Goal: Register for event/course

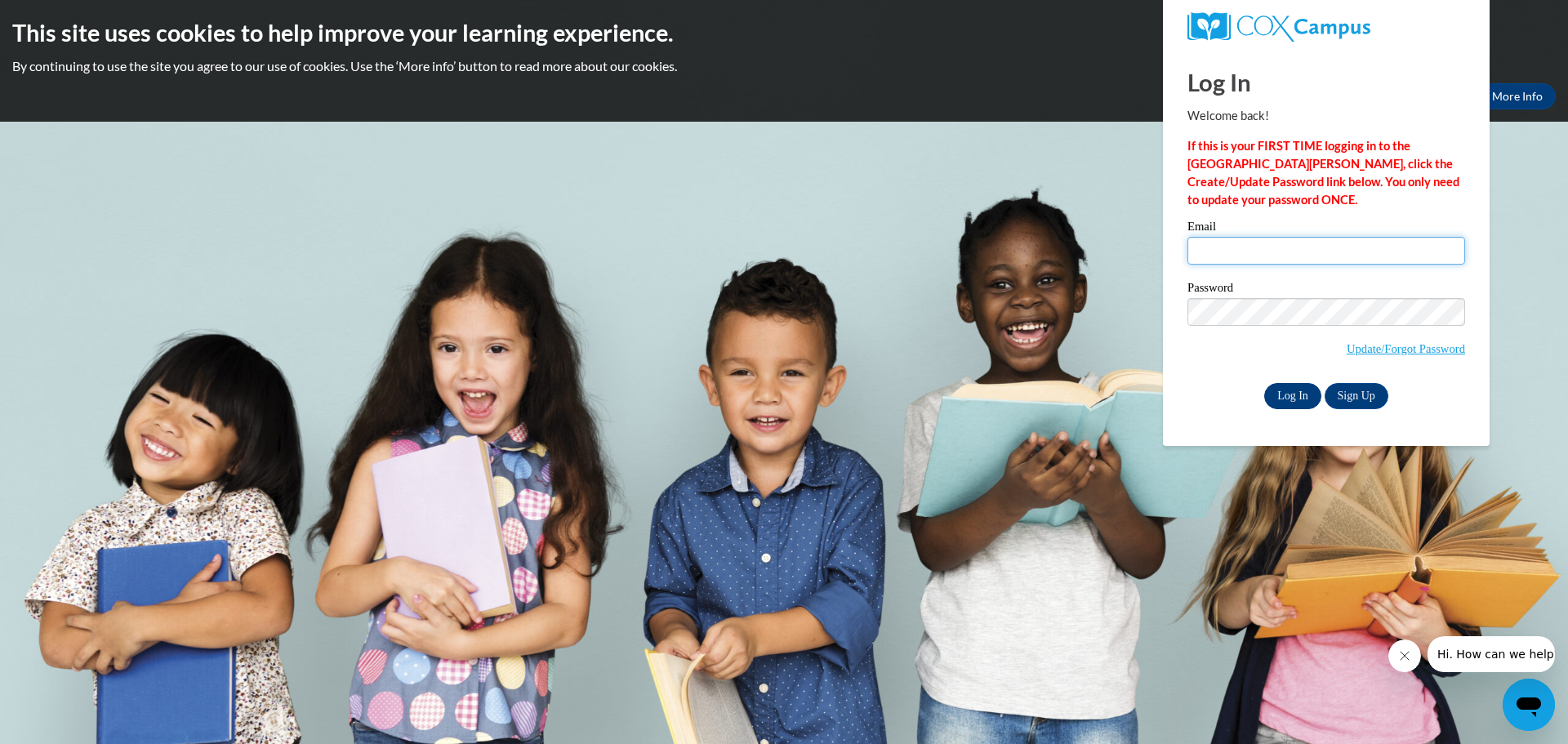
type input "angiedasher@lowndes.k12.ga.us"
click at [1290, 393] on input "Log In" at bounding box center [1292, 396] width 57 height 26
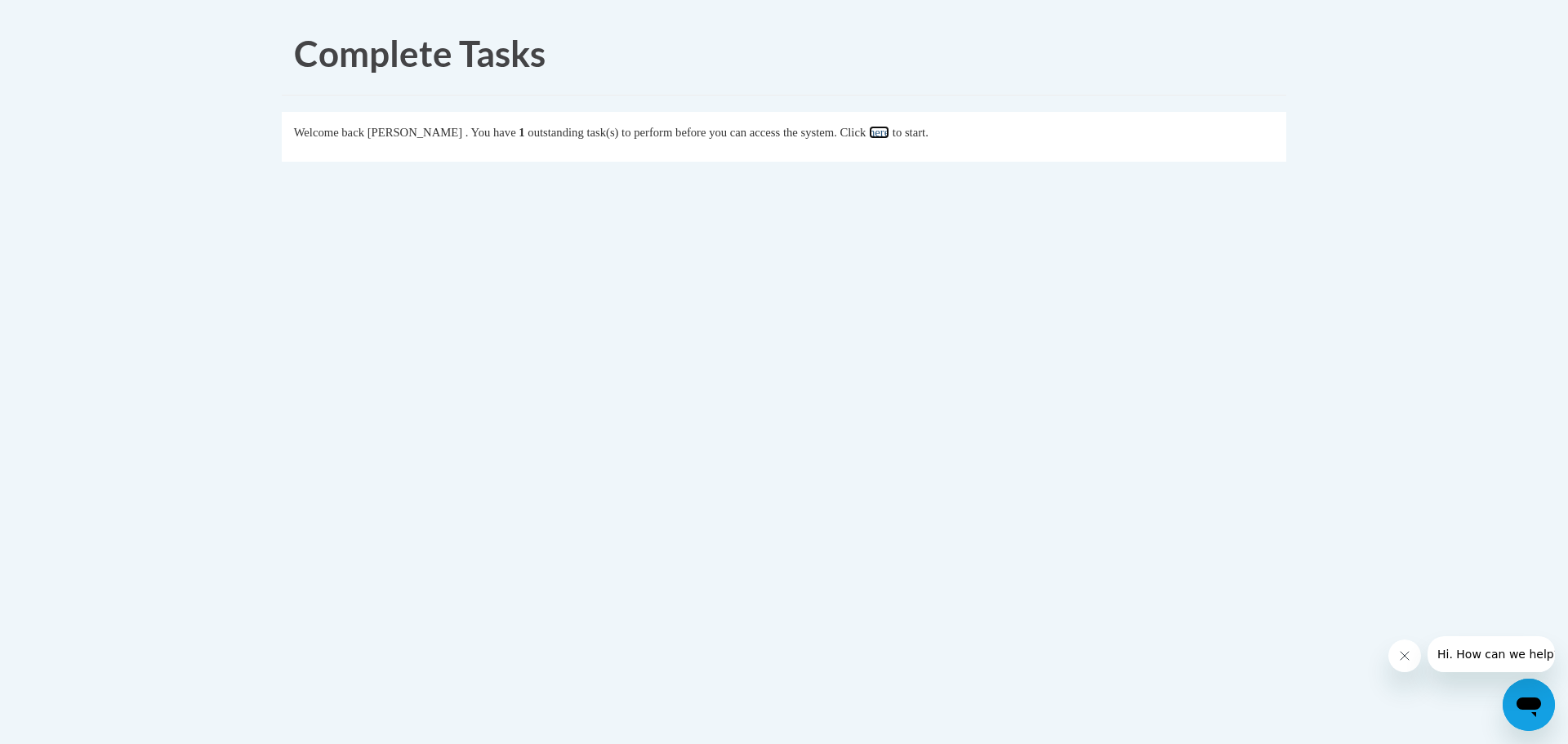
click at [889, 136] on link "here" at bounding box center [878, 132] width 21 height 13
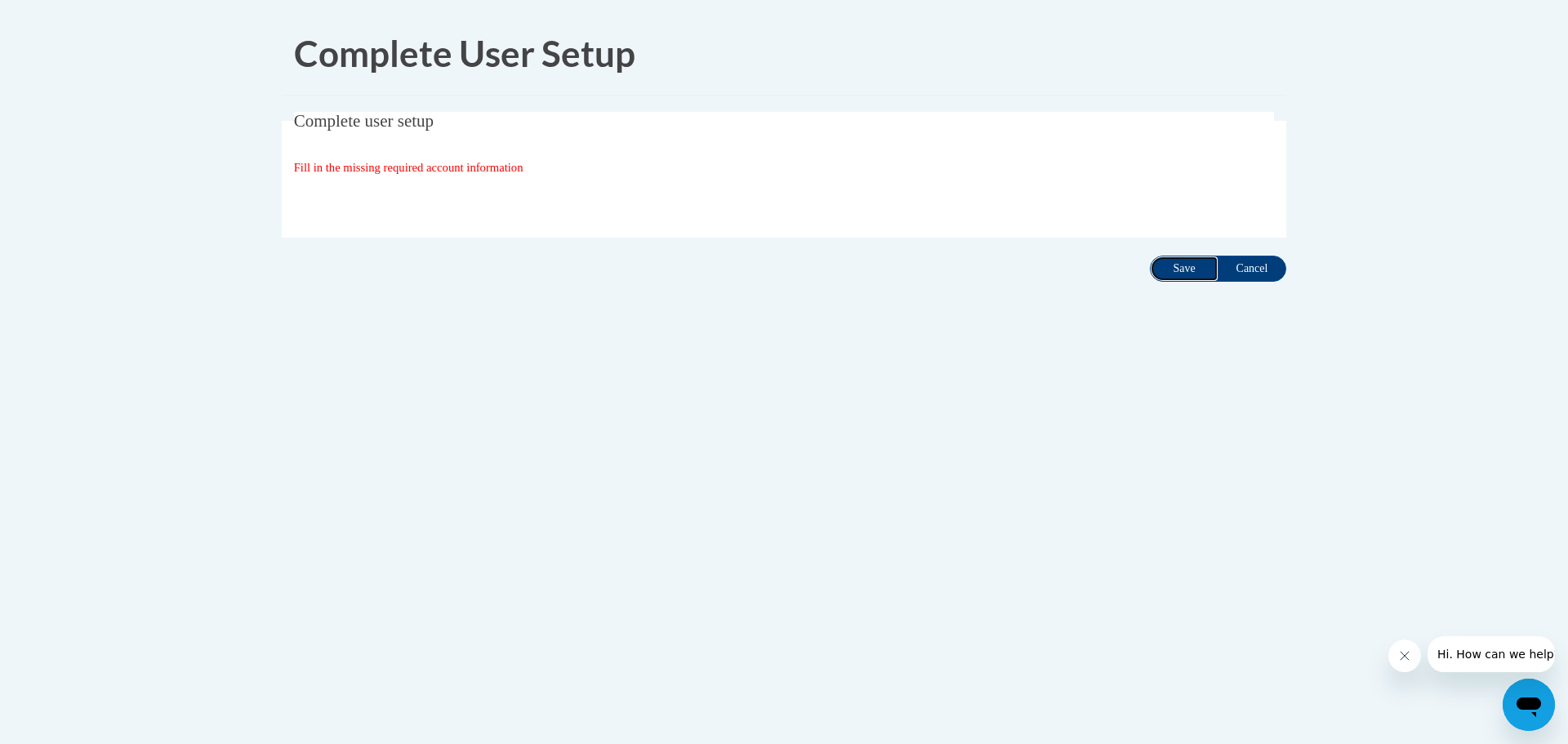
click at [1172, 271] on input "Save" at bounding box center [1184, 269] width 68 height 26
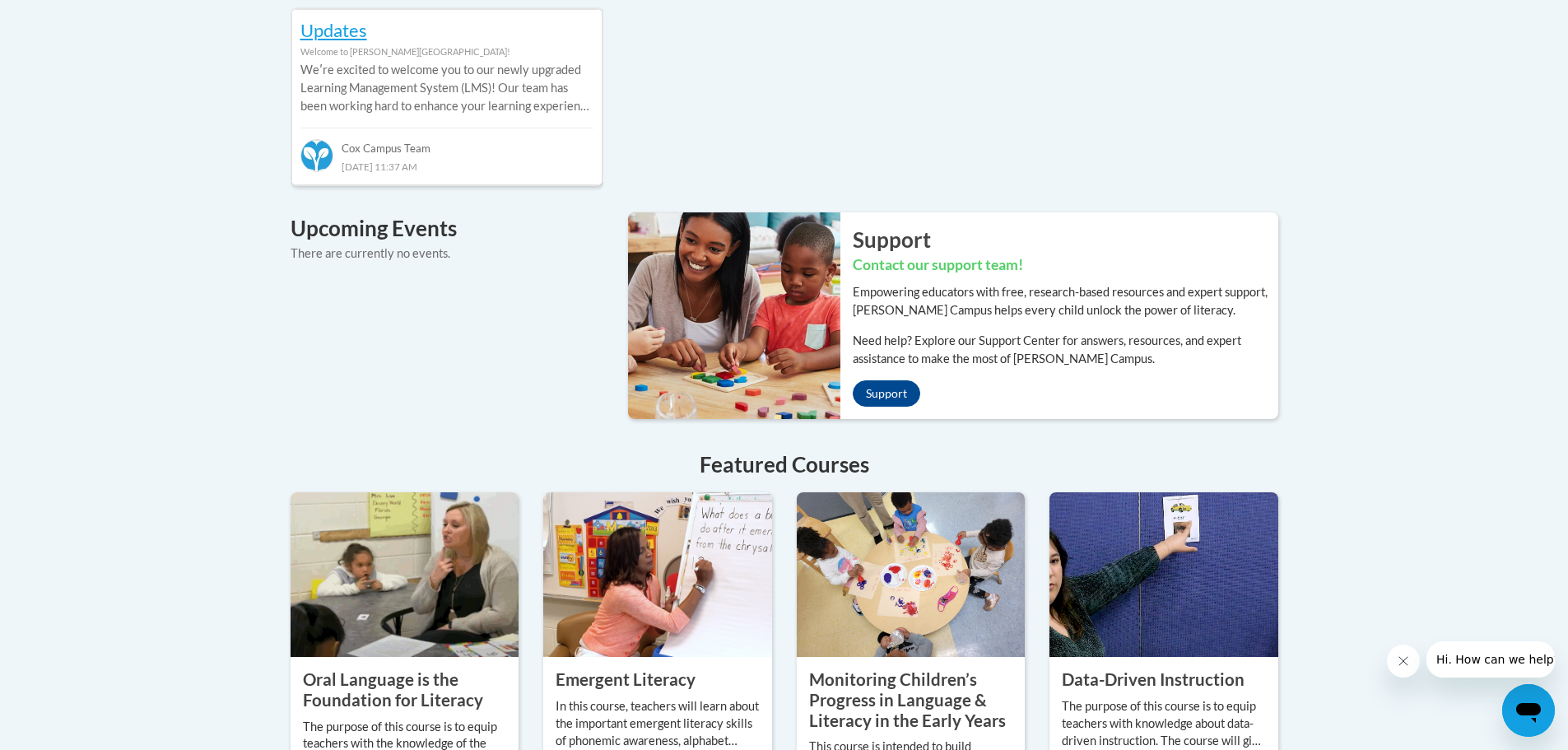
scroll to position [1235, 0]
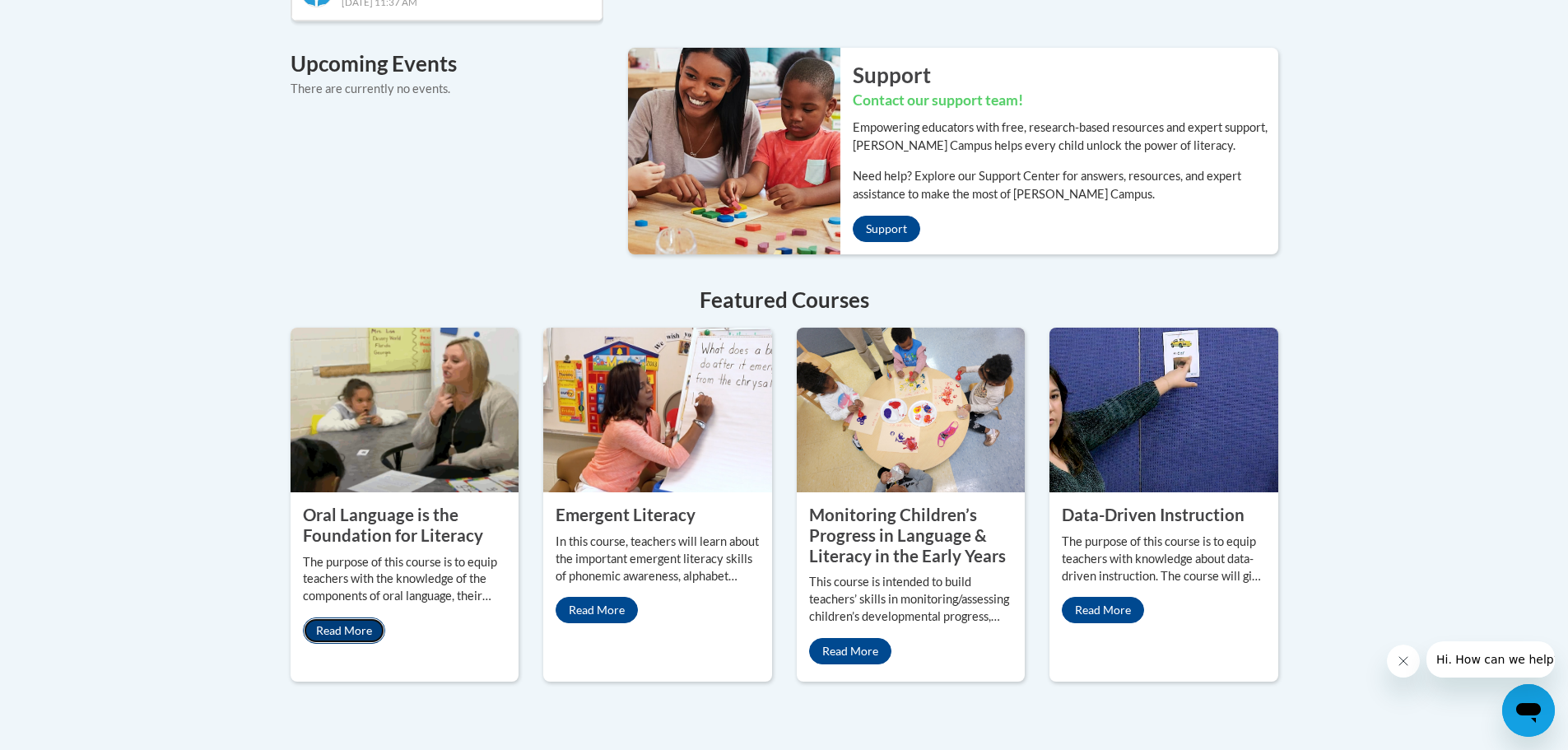
click at [353, 617] on link "Read More" at bounding box center [343, 630] width 82 height 27
click at [433, 505] on property "Oral Language is the Foundation for Literacy" at bounding box center [392, 525] width 180 height 41
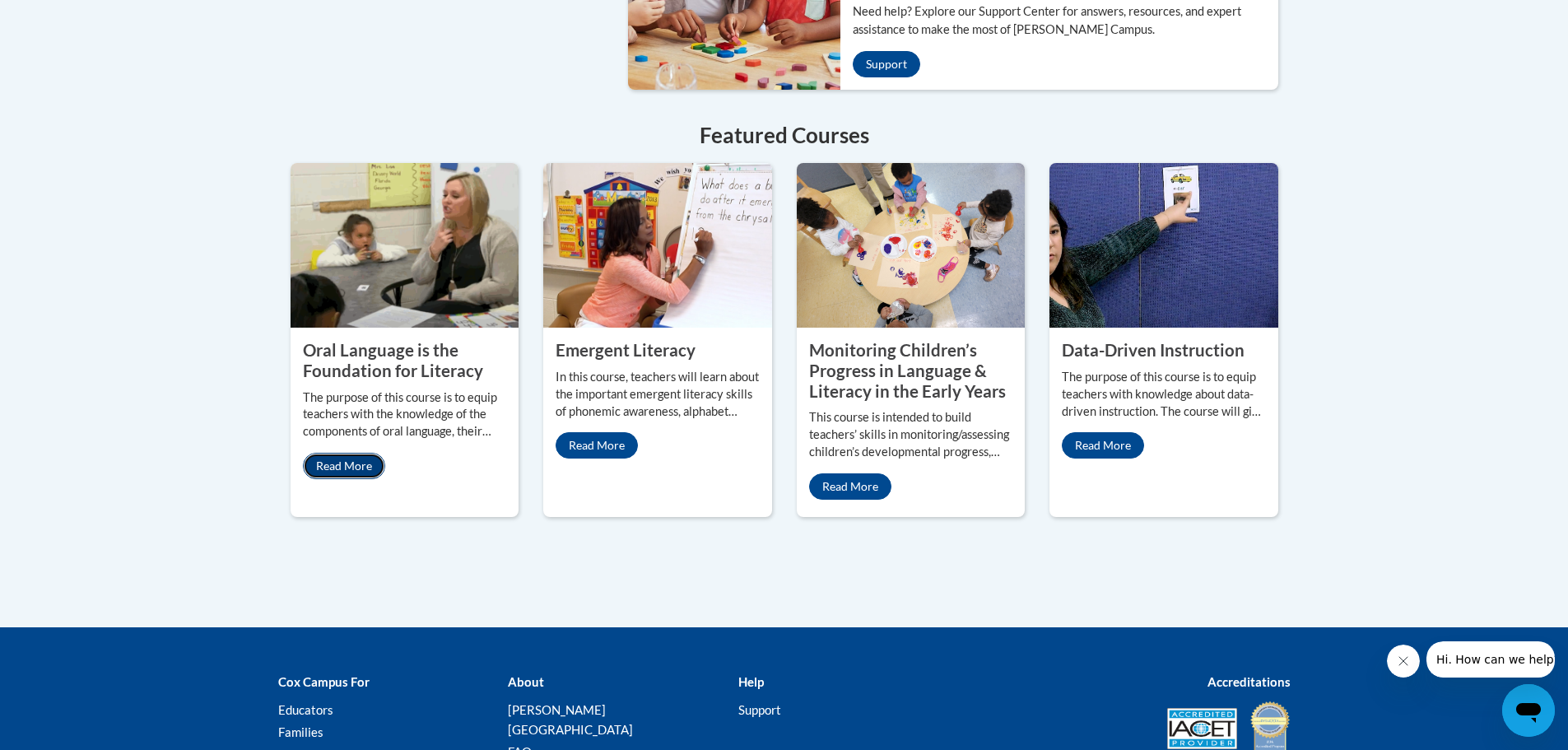
click at [366, 452] on link "Read More" at bounding box center [343, 466] width 82 height 27
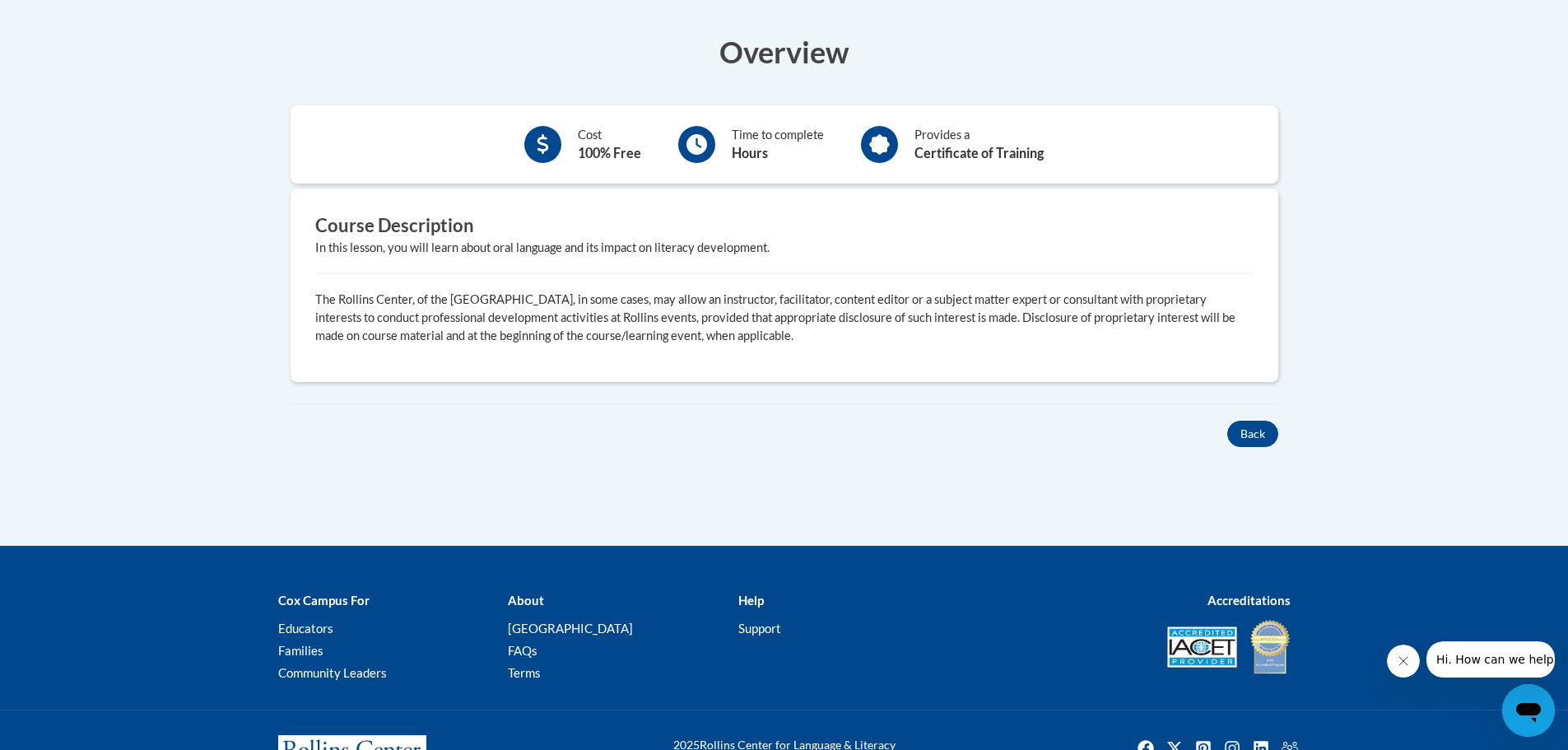
scroll to position [560, 0]
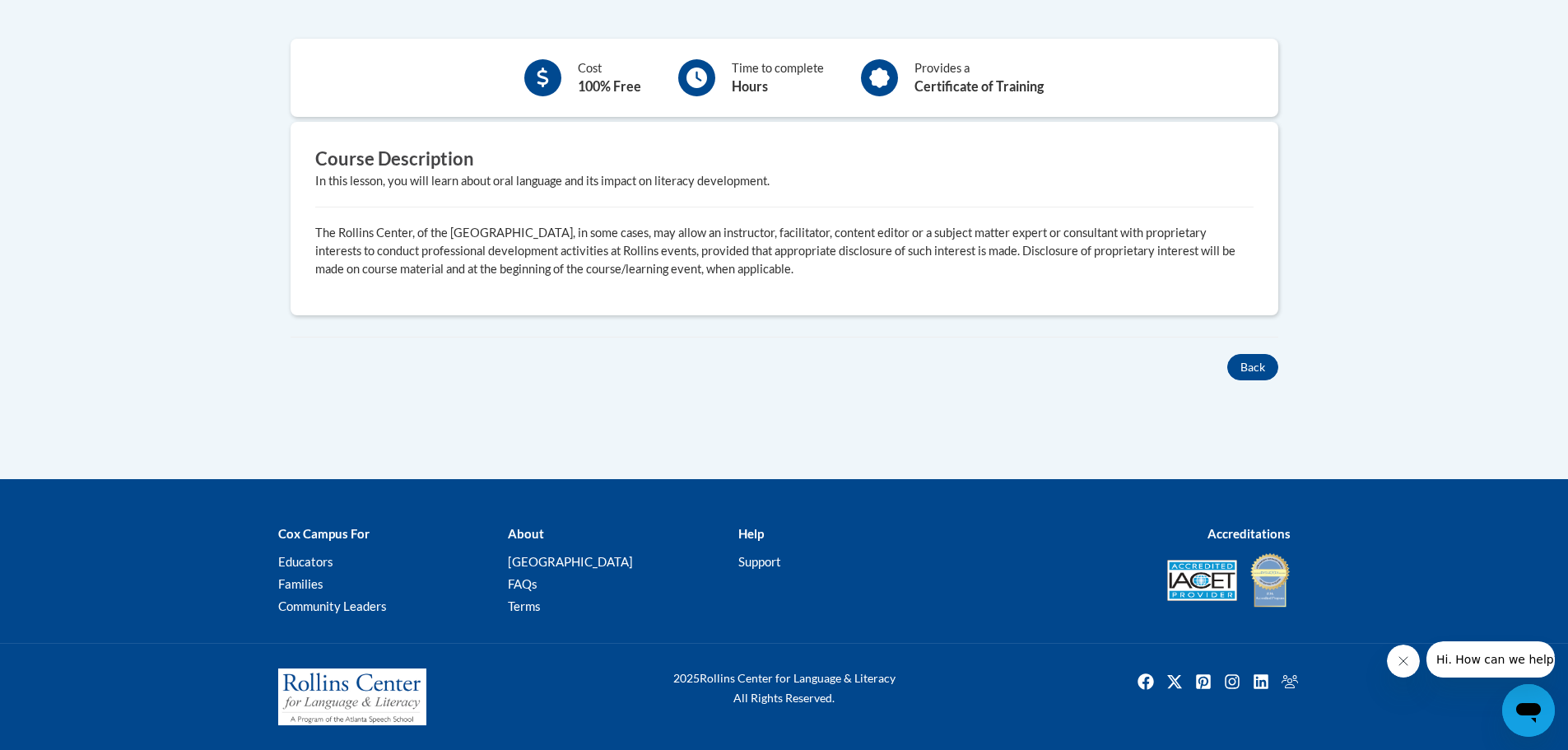
click at [693, 78] on icon at bounding box center [697, 77] width 21 height 21
click at [1245, 364] on button "Back" at bounding box center [1252, 368] width 51 height 27
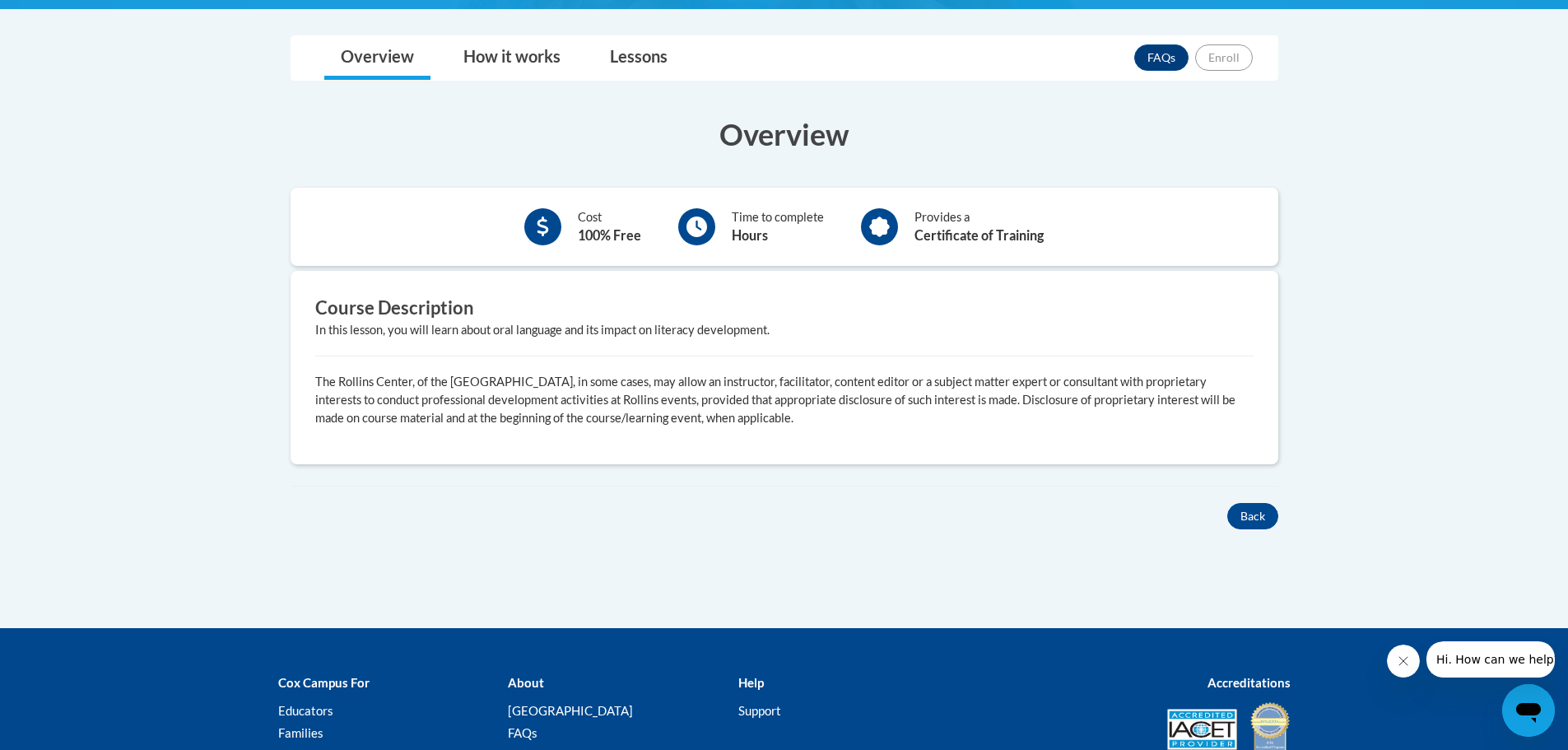
scroll to position [329, 0]
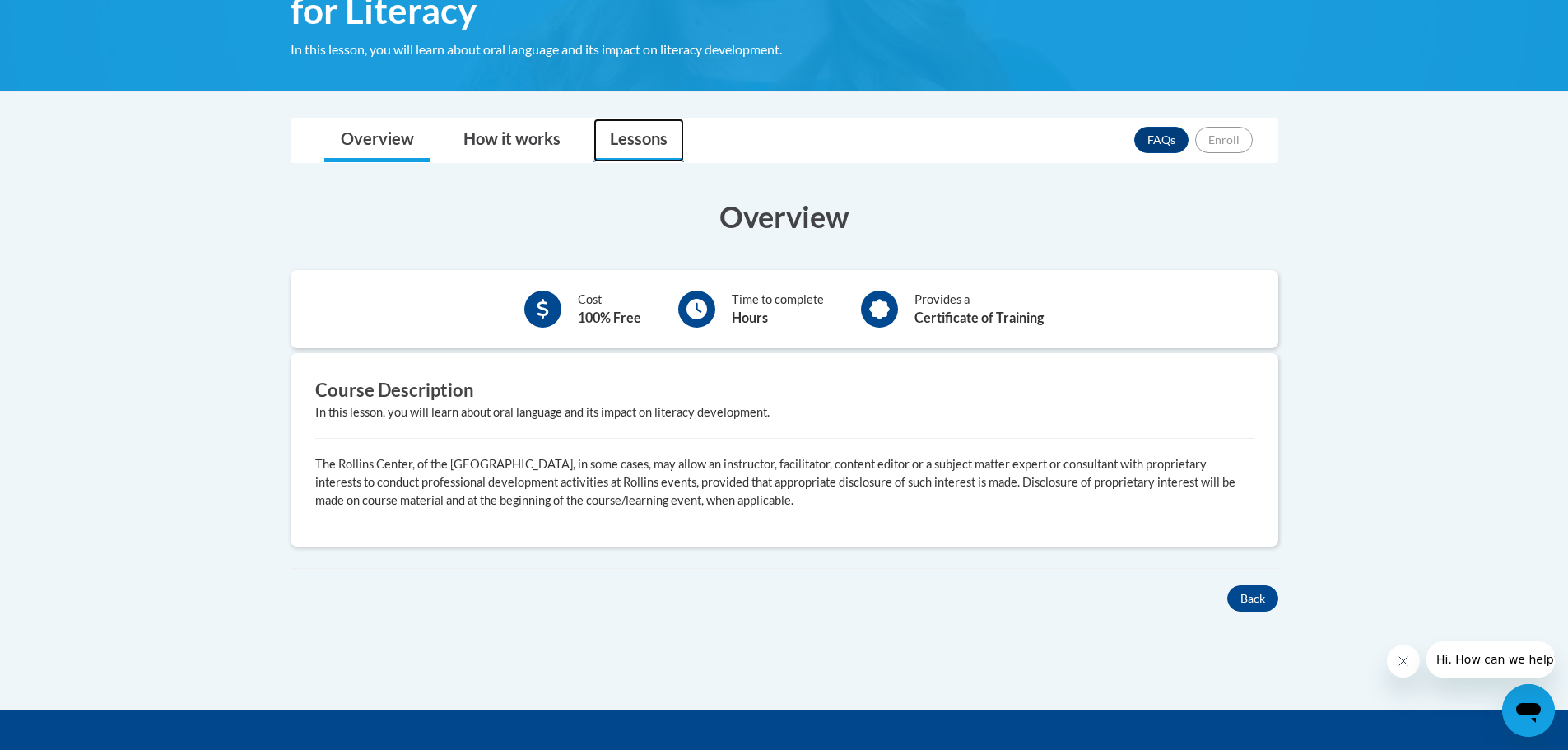
click at [632, 141] on link "Lessons" at bounding box center [639, 141] width 91 height 43
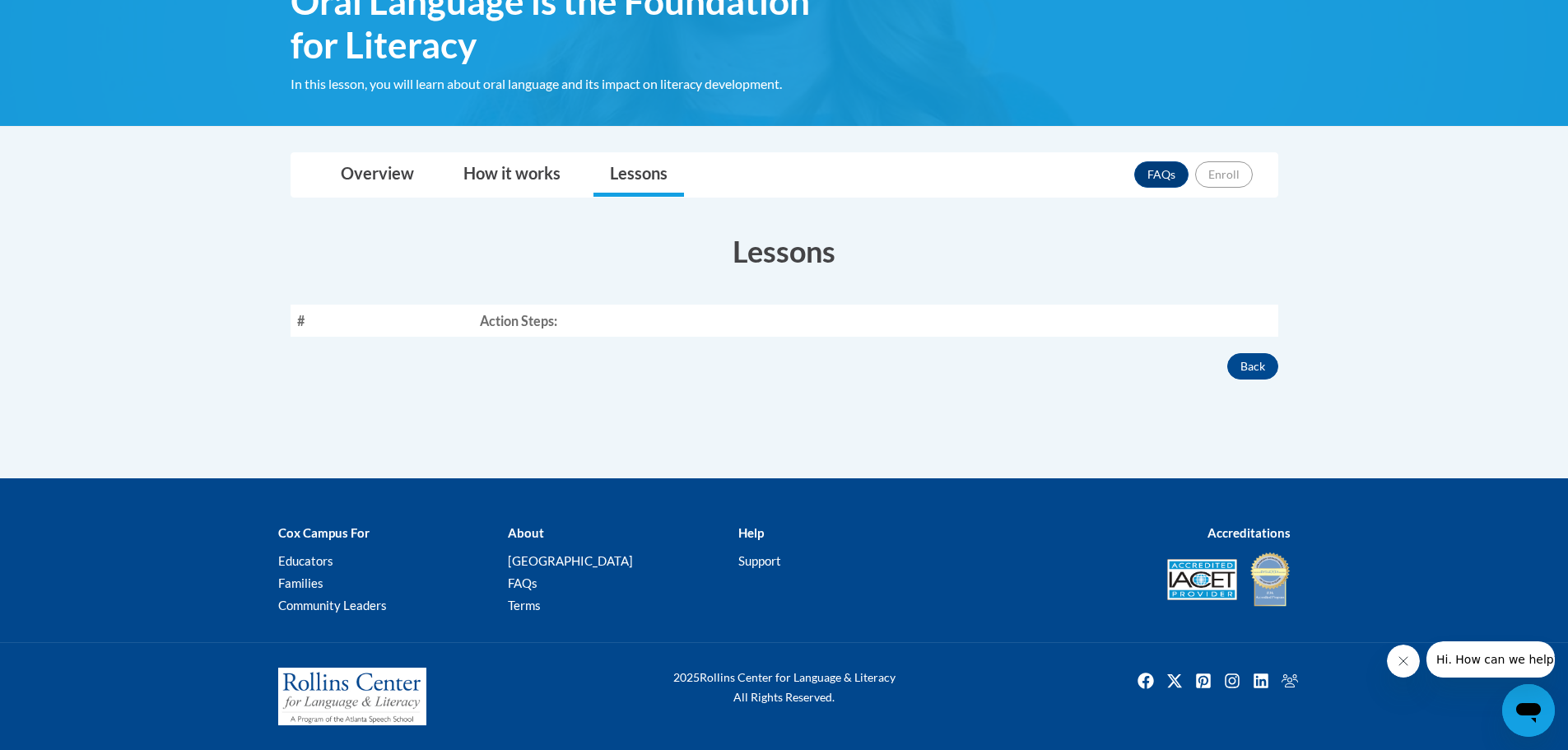
click at [305, 320] on th "#" at bounding box center [382, 320] width 183 height 32
click at [546, 323] on th "Action Steps:" at bounding box center [875, 320] width 805 height 32
click at [1261, 366] on button "Back" at bounding box center [1252, 367] width 51 height 27
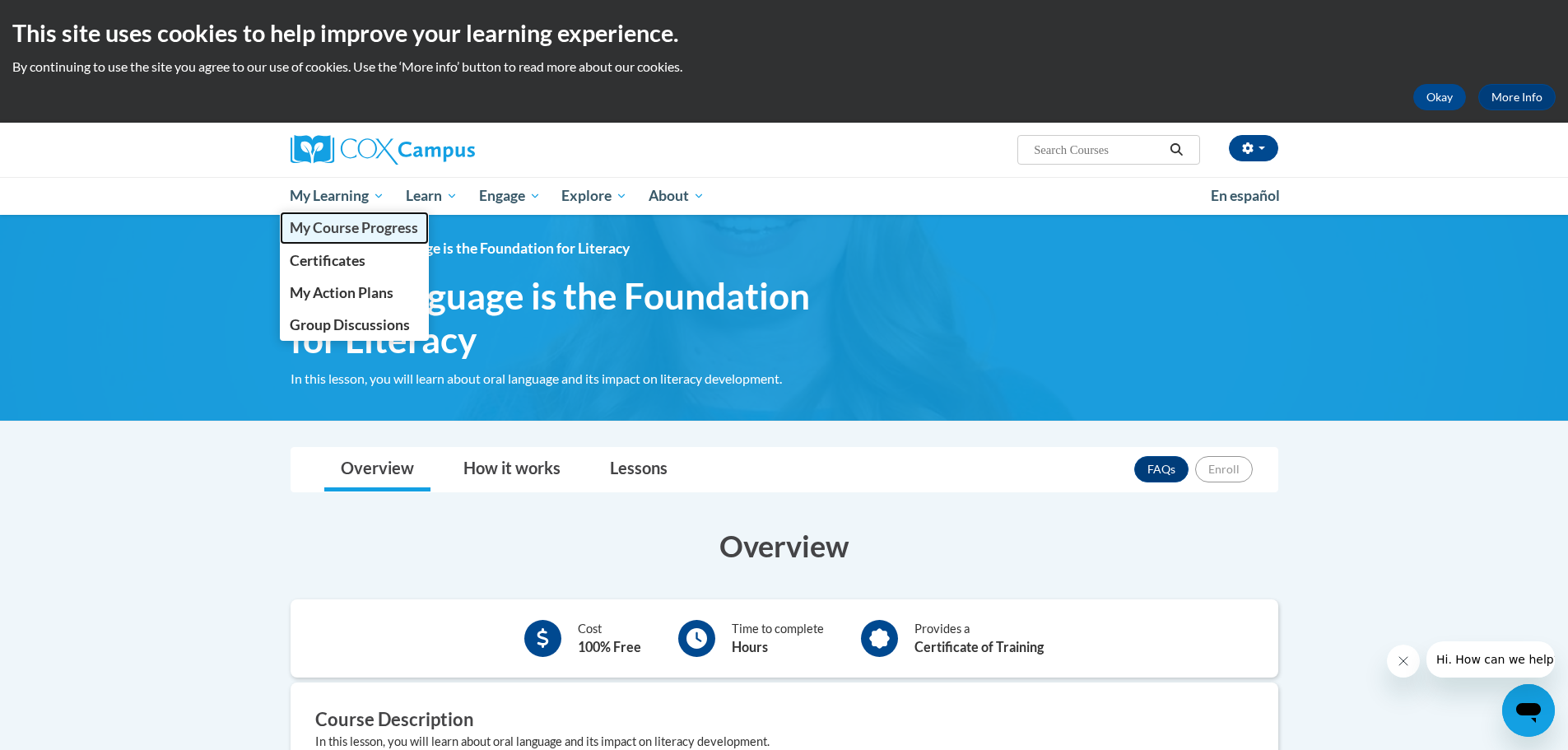
click at [339, 227] on span "My Course Progress" at bounding box center [353, 227] width 128 height 17
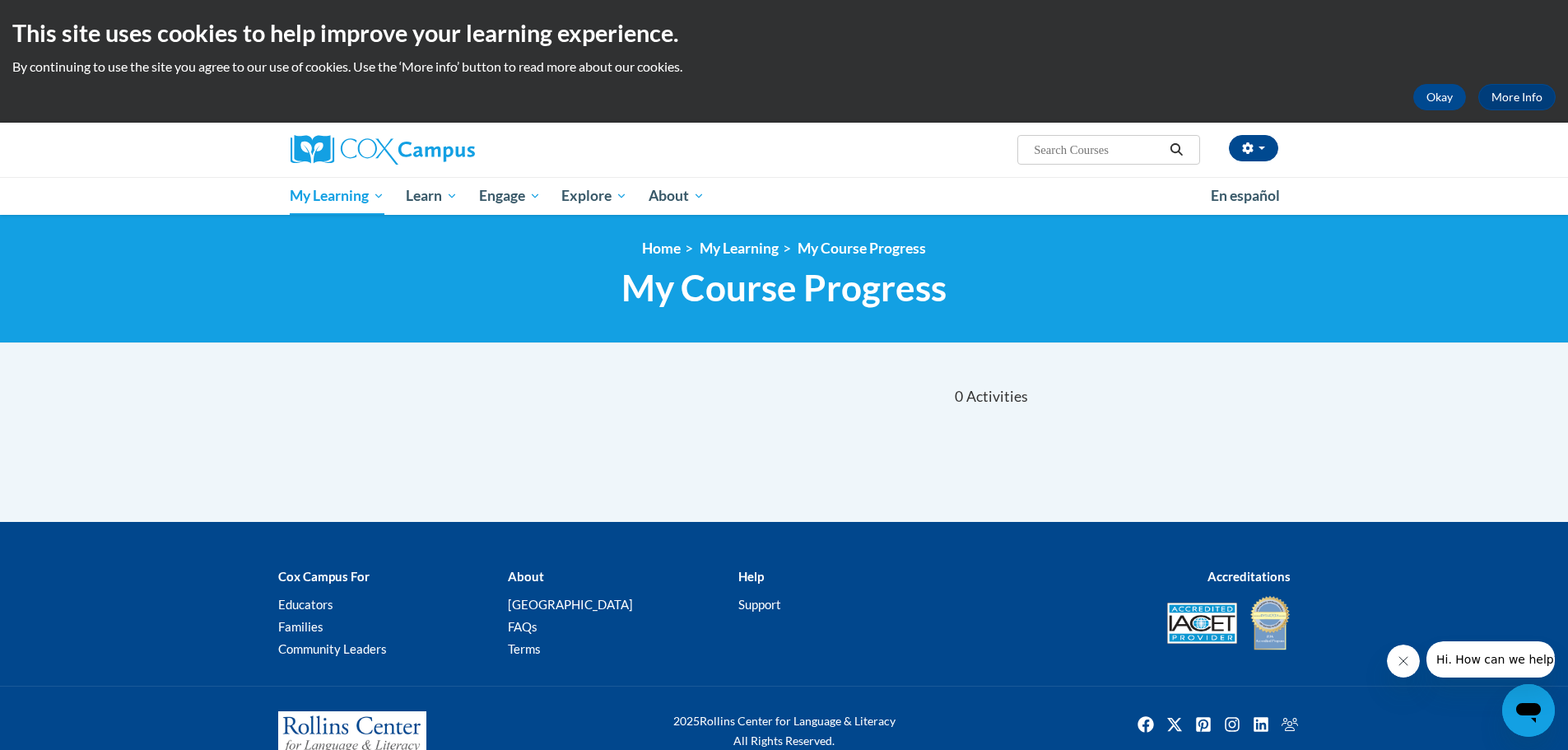
click at [1085, 146] on input "Search..." at bounding box center [1097, 150] width 131 height 20
type input "oral language"
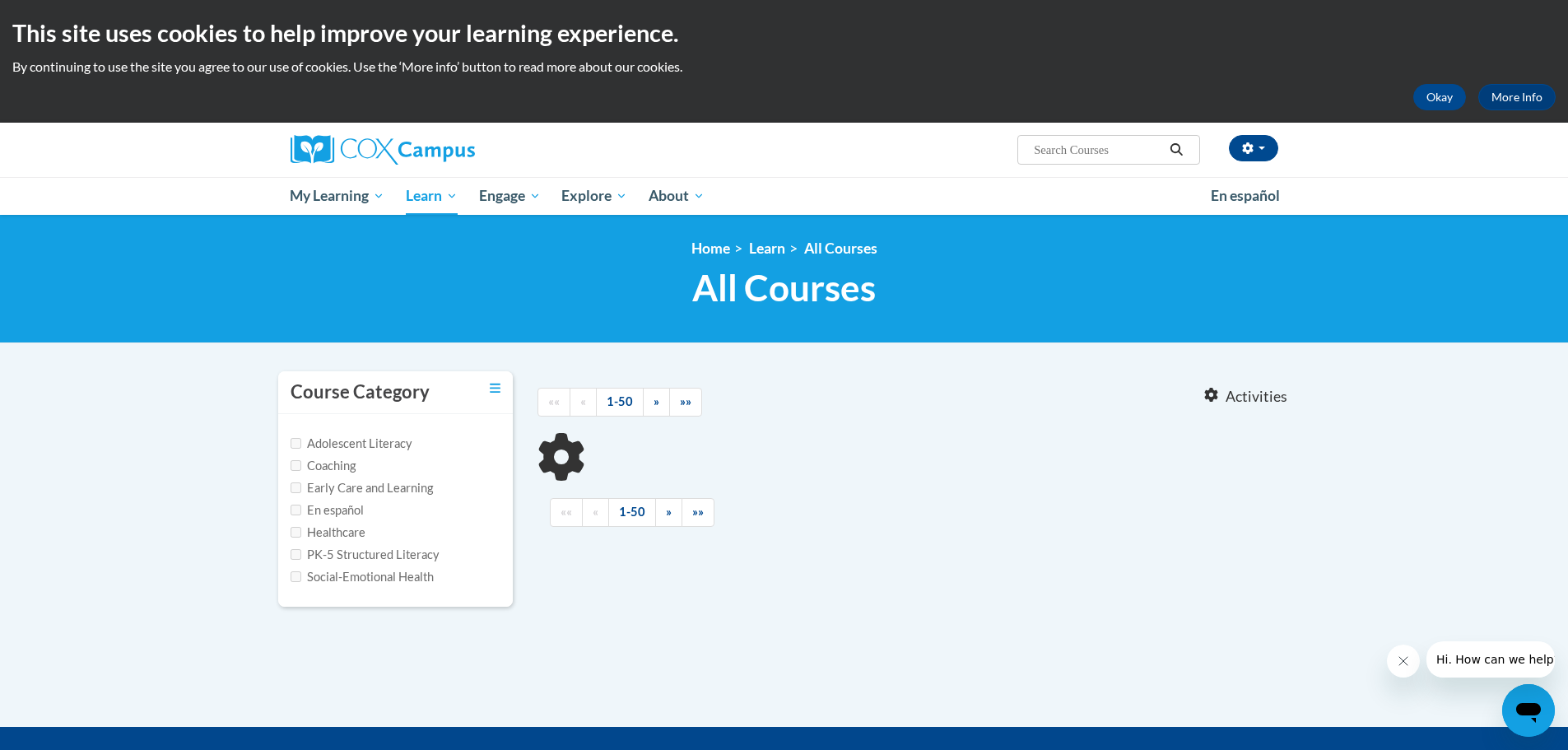
type input "oral language"
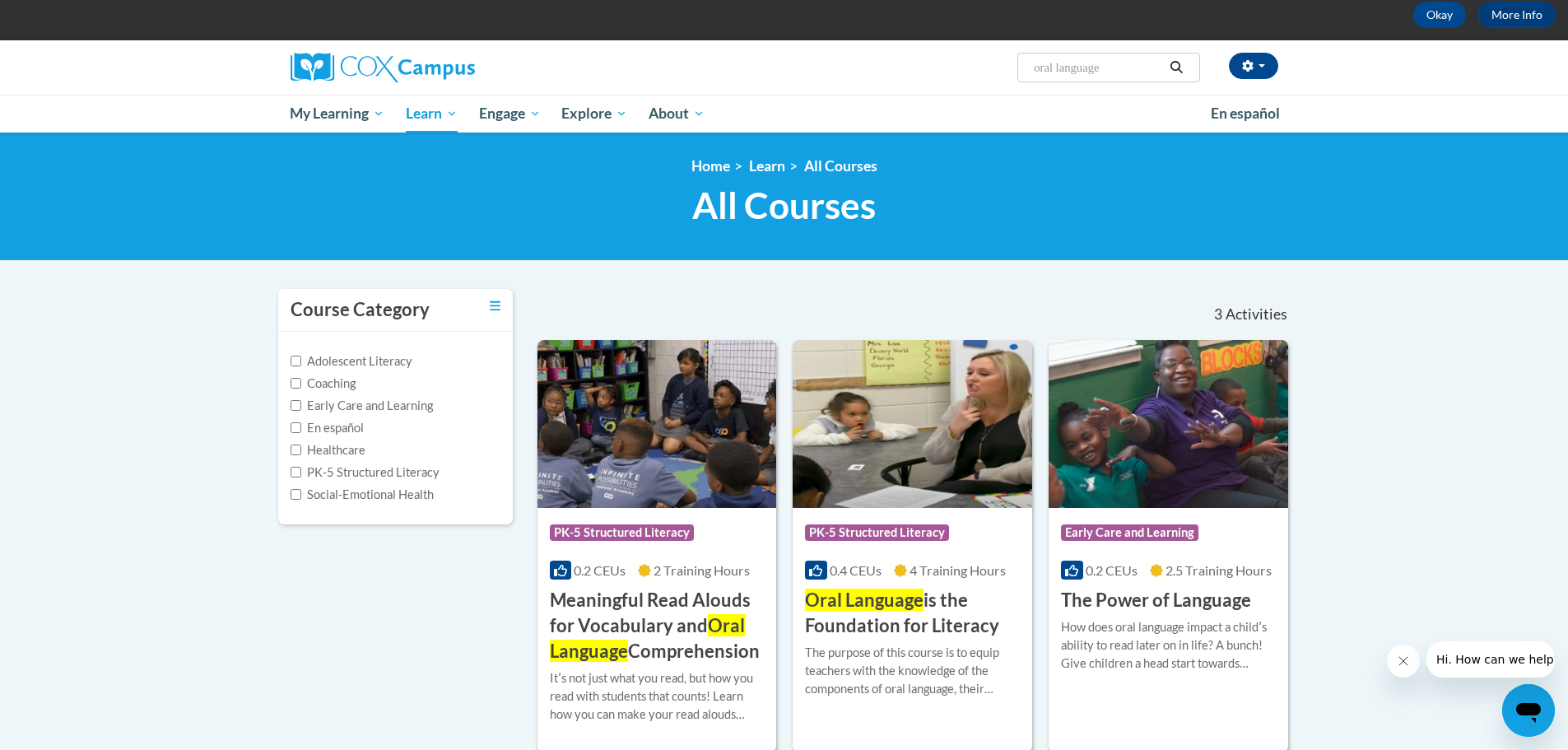
scroll to position [165, 0]
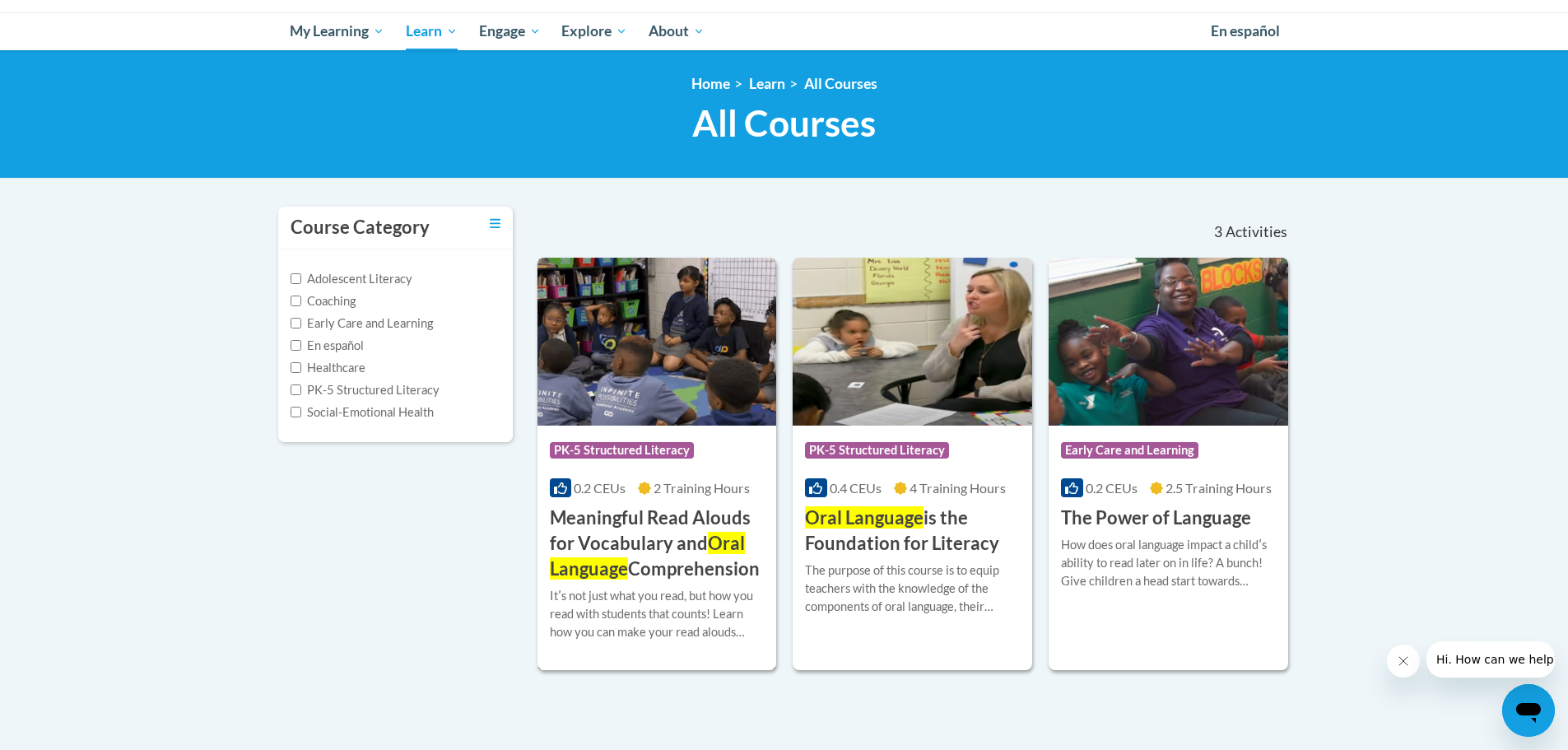
click at [641, 447] on span "PK-5 Structured Literacy" at bounding box center [621, 451] width 144 height 17
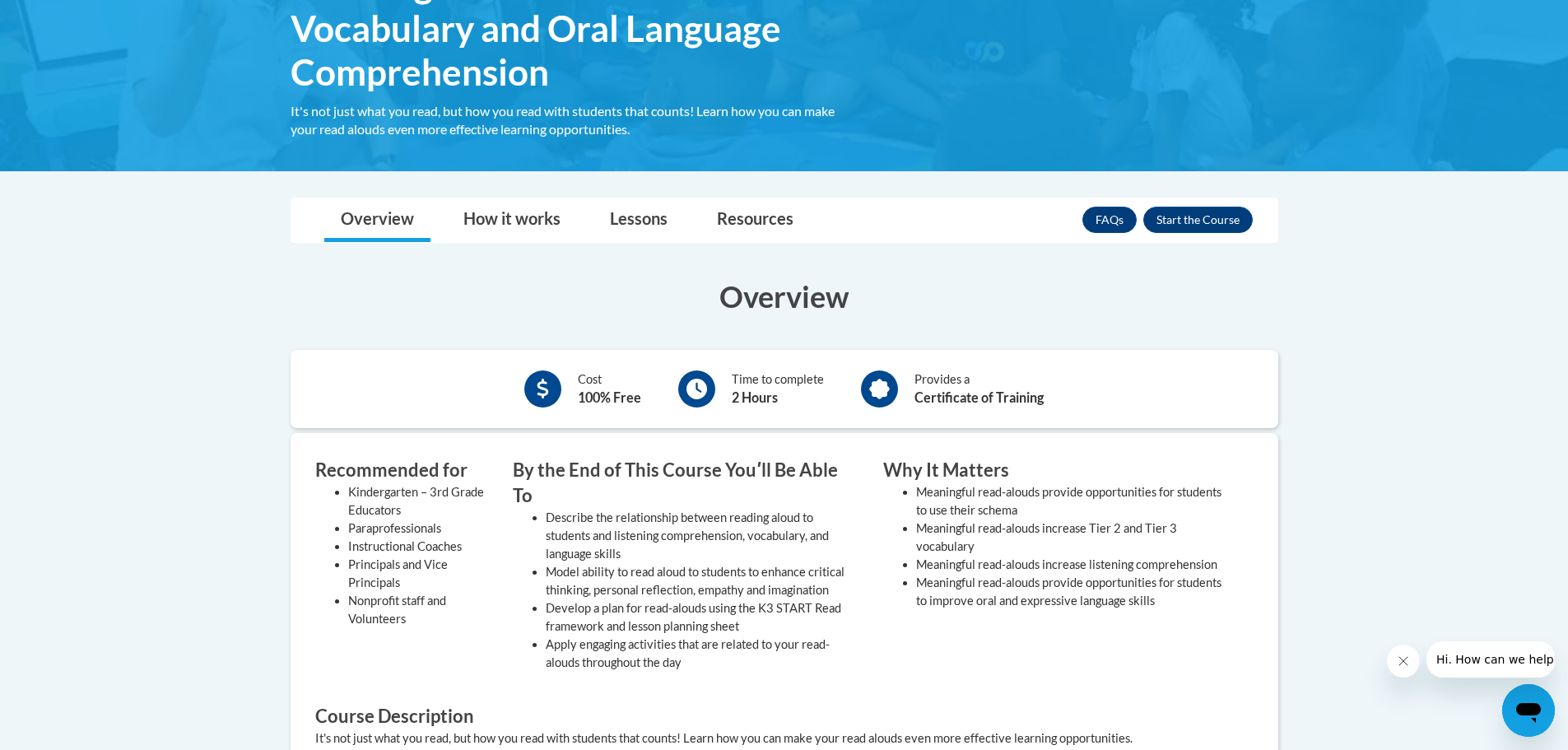
scroll to position [247, 0]
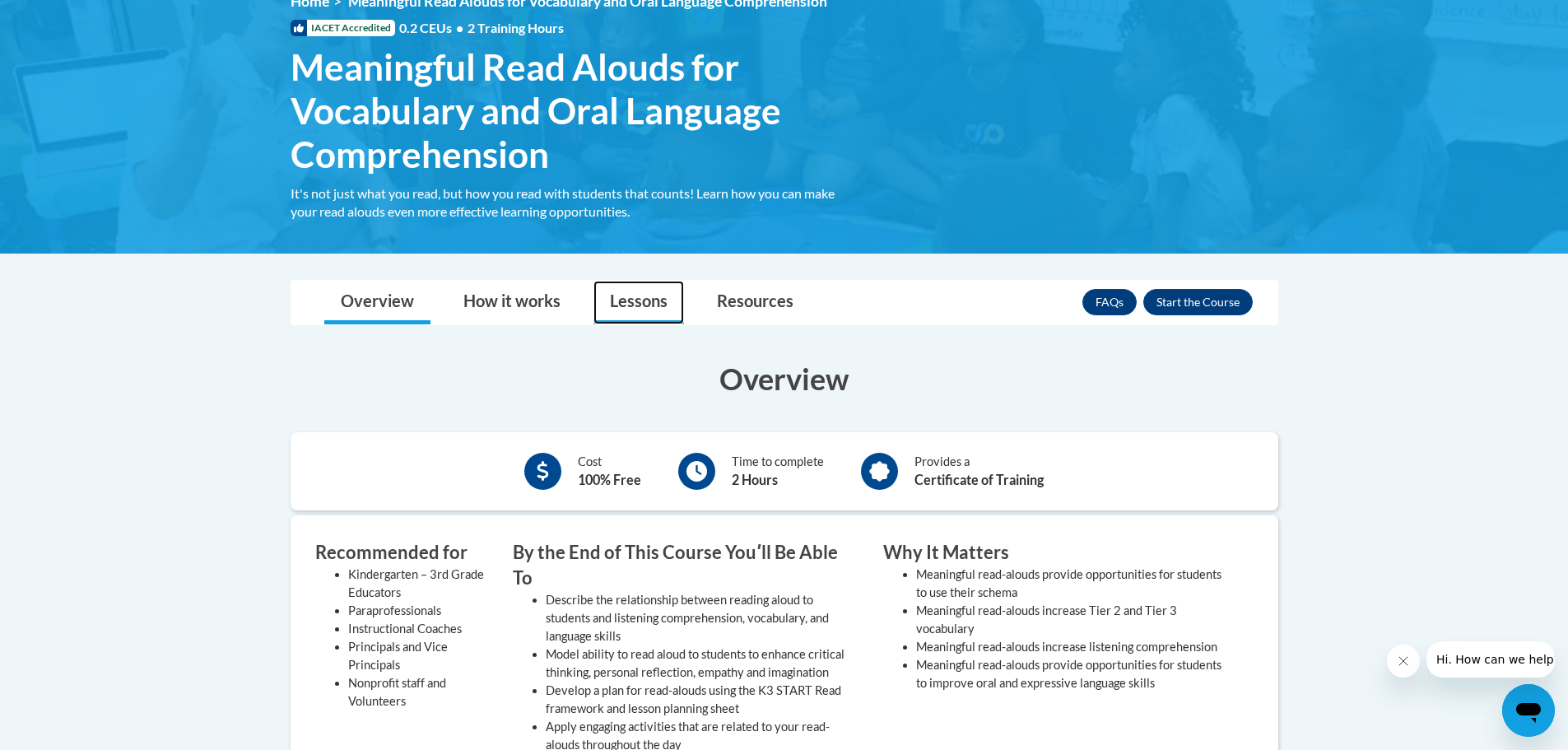
click at [647, 299] on link "Lessons" at bounding box center [639, 303] width 91 height 43
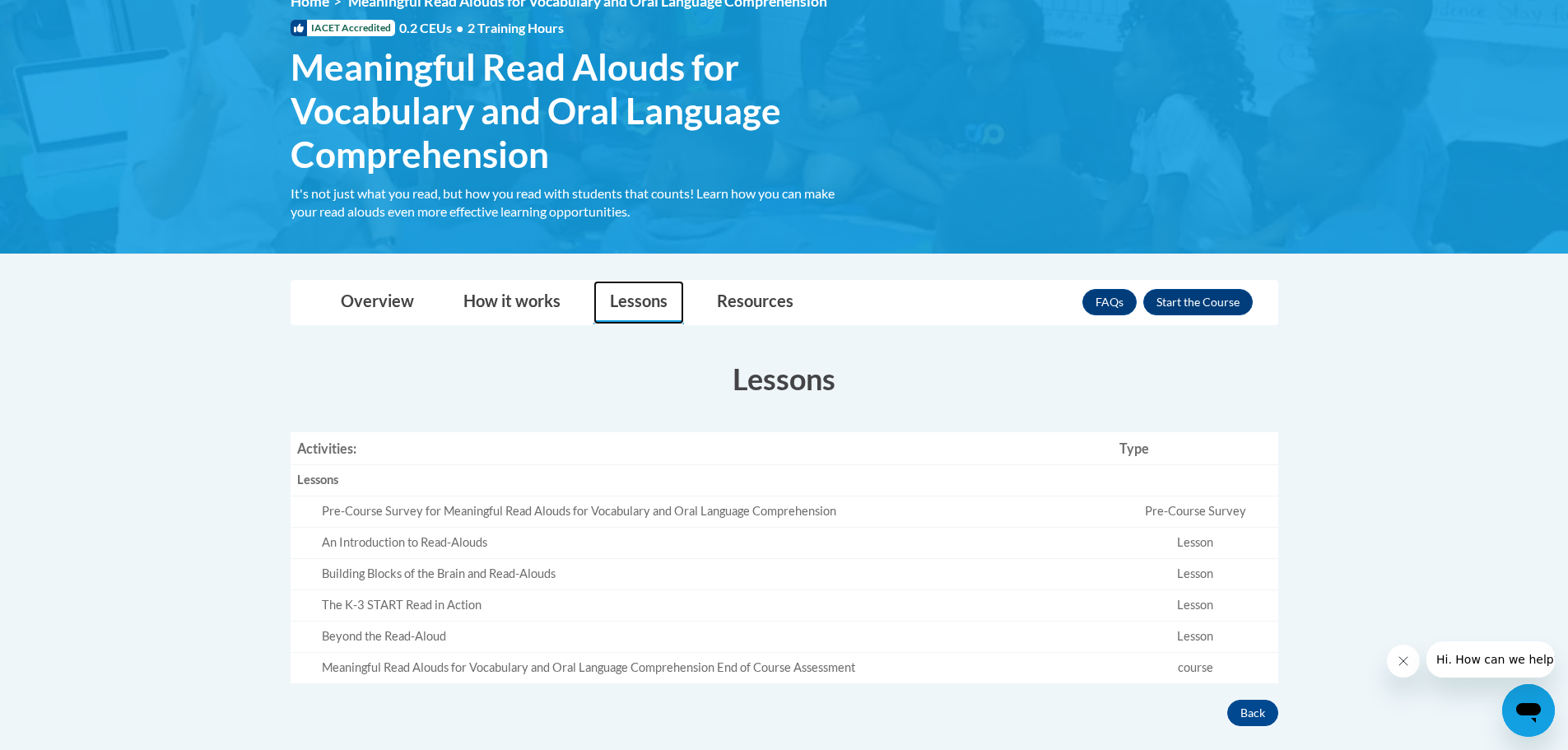
scroll to position [412, 0]
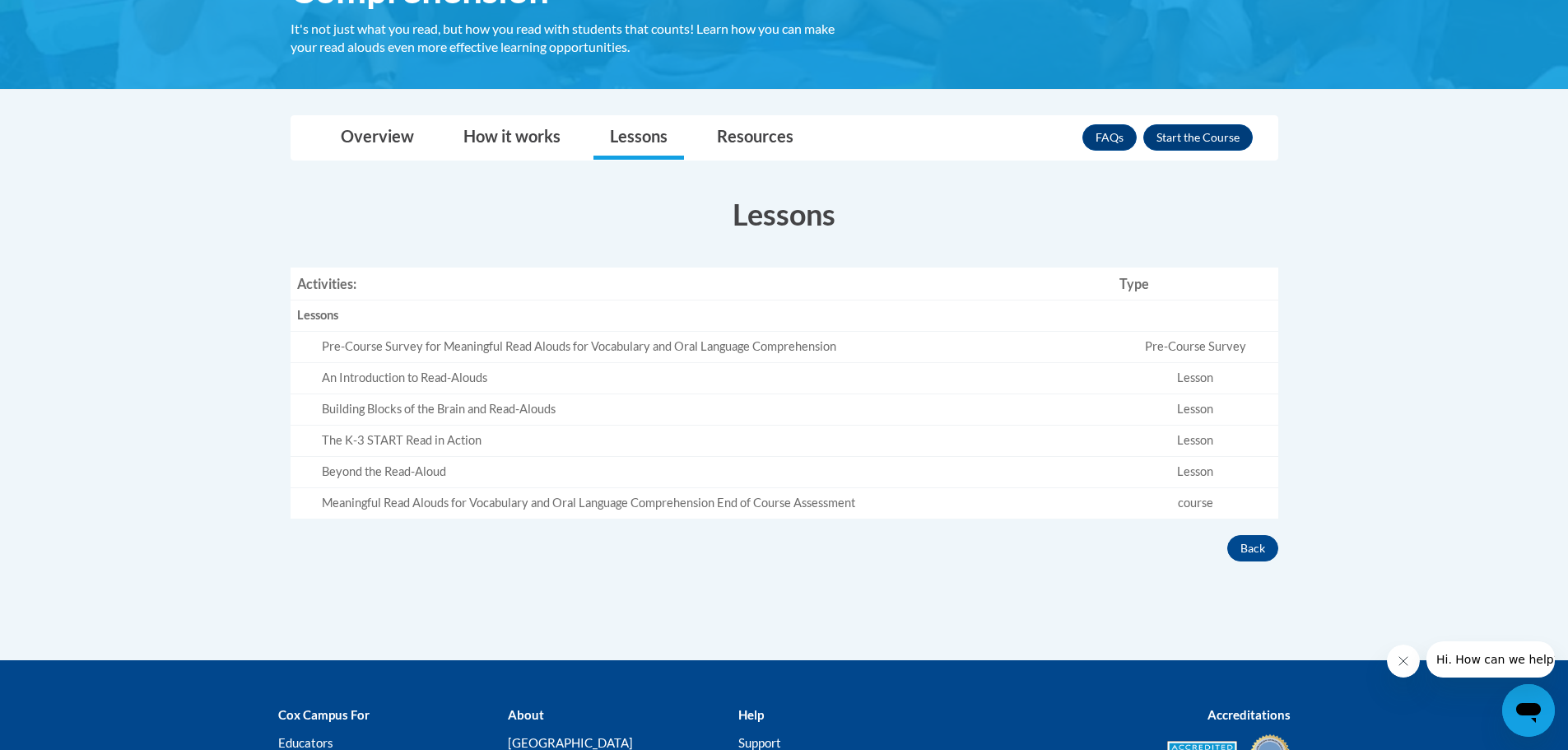
click at [332, 345] on div "Pre-Course Survey for Meaningful Read Alouds for Vocabulary and Oral Language C…" at bounding box center [714, 347] width 785 height 17
click at [318, 335] on td "Pre-Course Survey for Meaningful Read Alouds for Vocabulary and Oral Language C…" at bounding box center [702, 348] width 823 height 32
drag, startPoint x: 1225, startPoint y: 139, endPoint x: 1220, endPoint y: 150, distance: 12.1
click at [1225, 140] on button "Enroll" at bounding box center [1198, 137] width 110 height 27
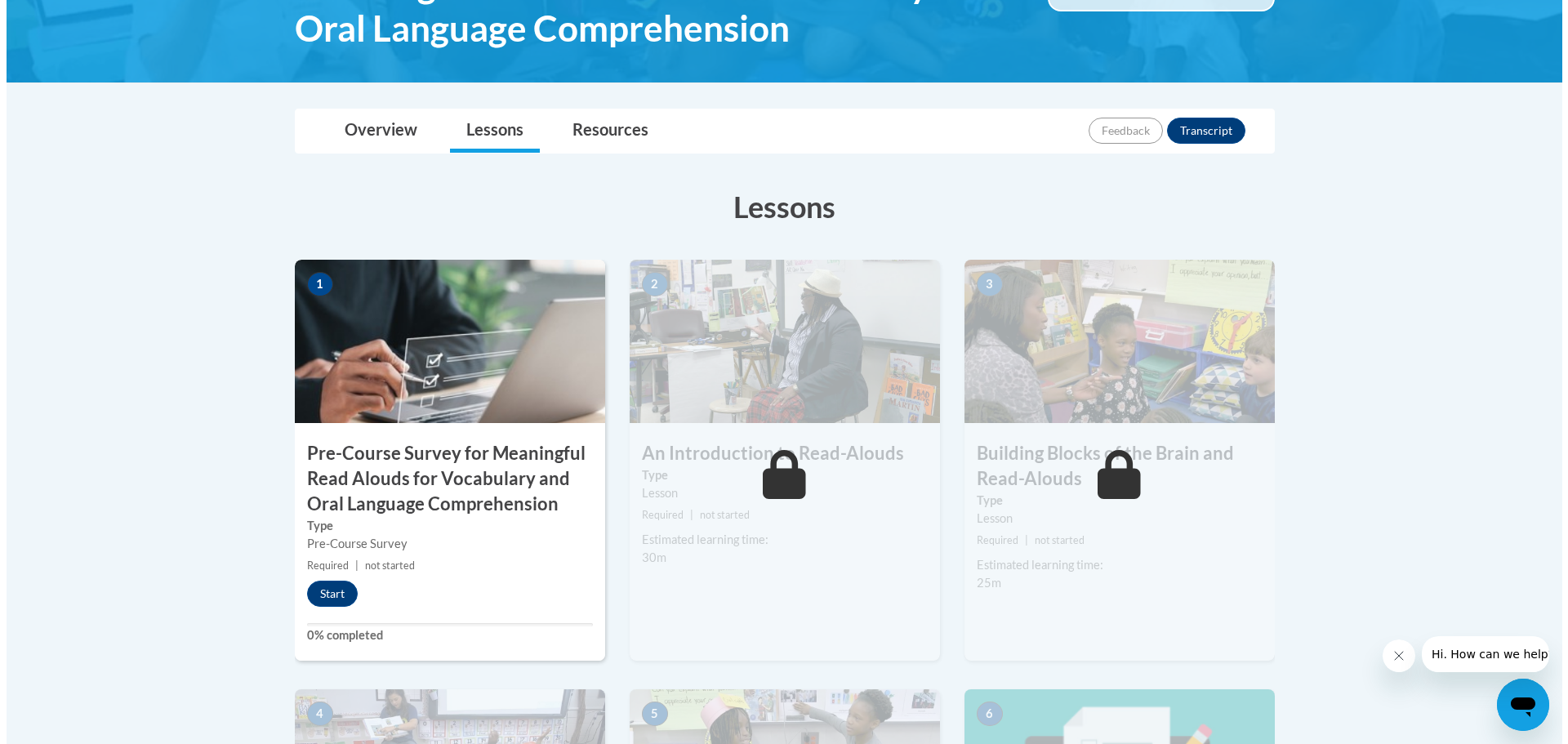
scroll to position [408, 0]
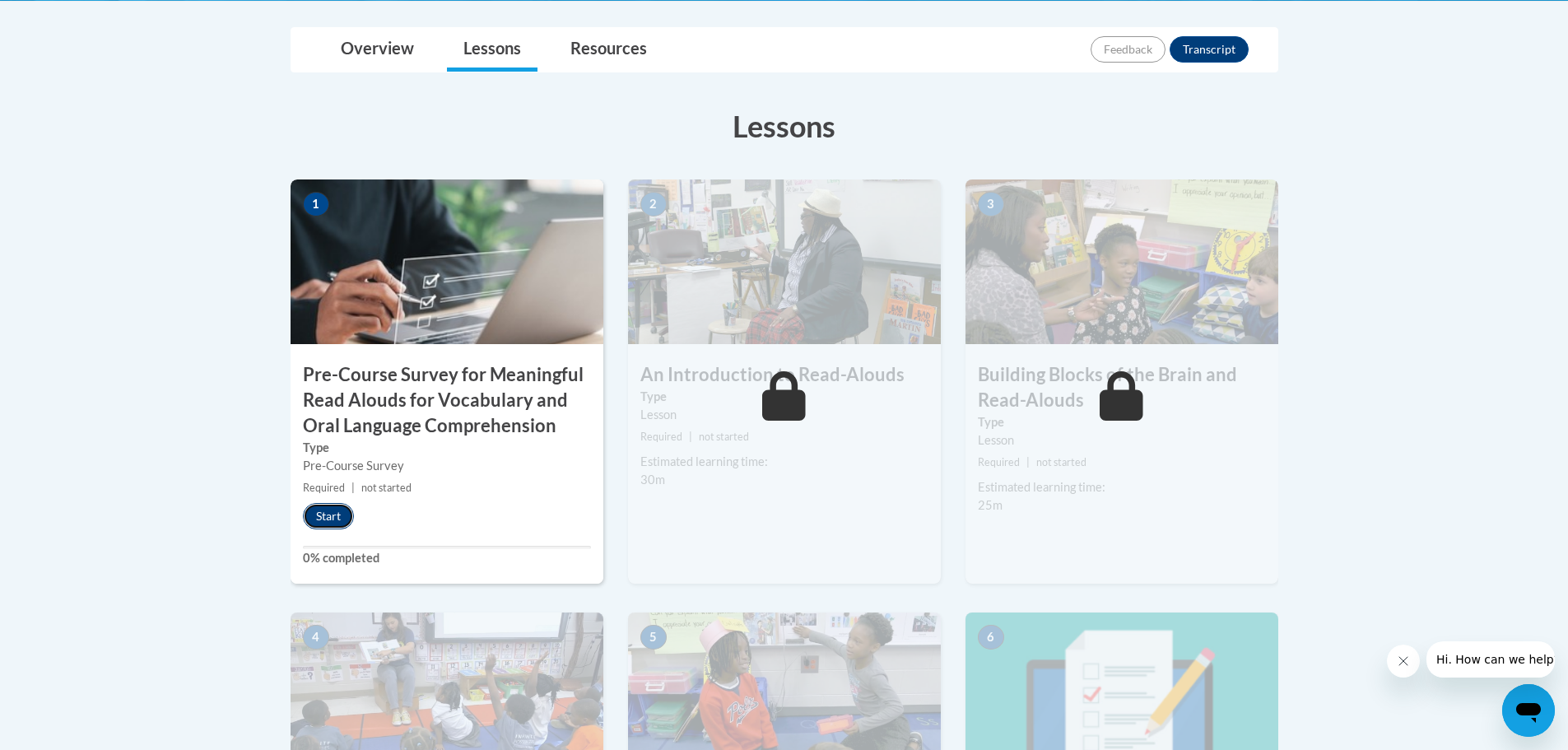
click at [321, 514] on button "Start" at bounding box center [328, 516] width 51 height 27
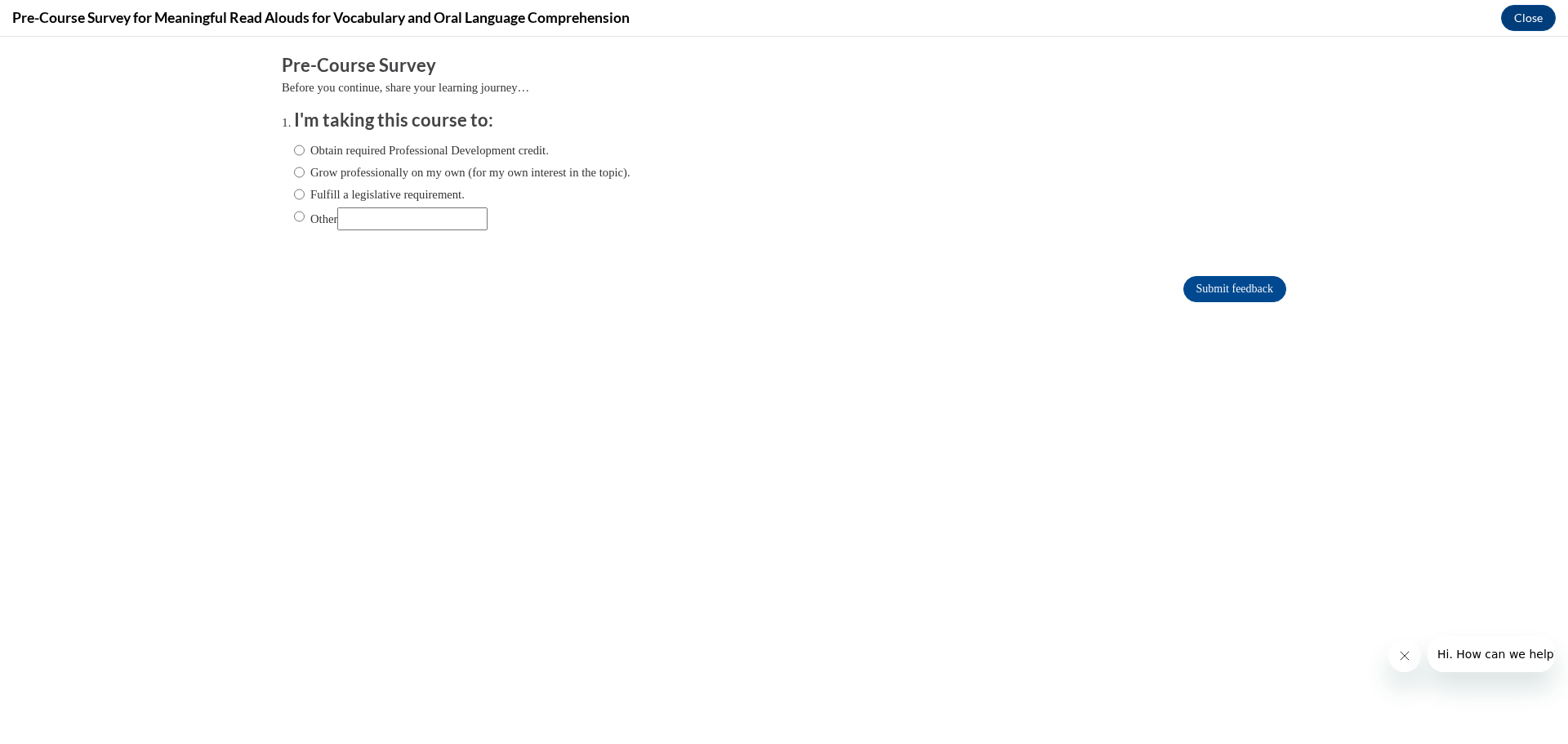
scroll to position [0, 0]
click at [294, 148] on input "Obtain required Professional Development credit." at bounding box center [299, 150] width 11 height 18
radio input "true"
click at [1198, 284] on input "Submit feedback" at bounding box center [1234, 290] width 103 height 26
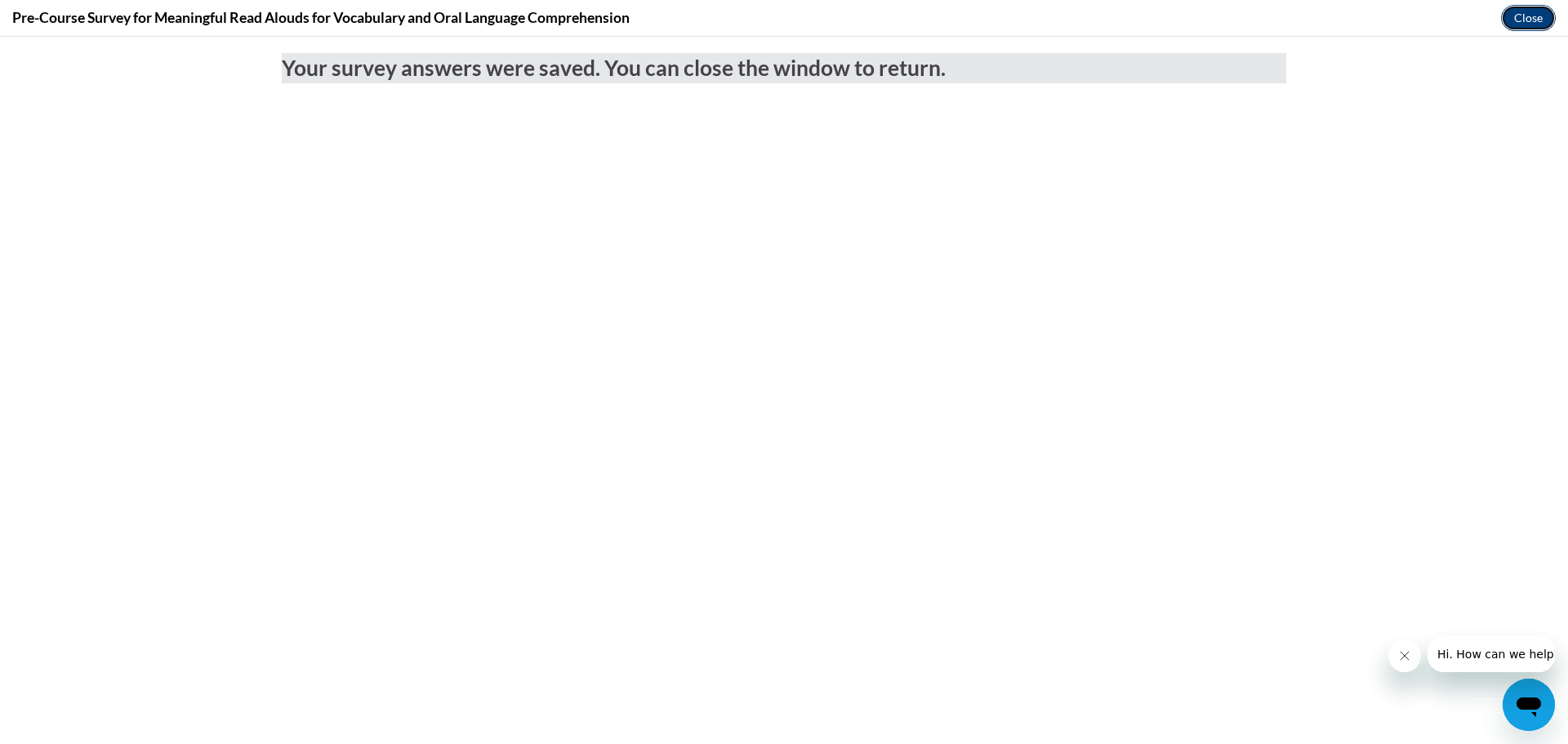
click at [1525, 15] on button "Close" at bounding box center [1528, 18] width 54 height 26
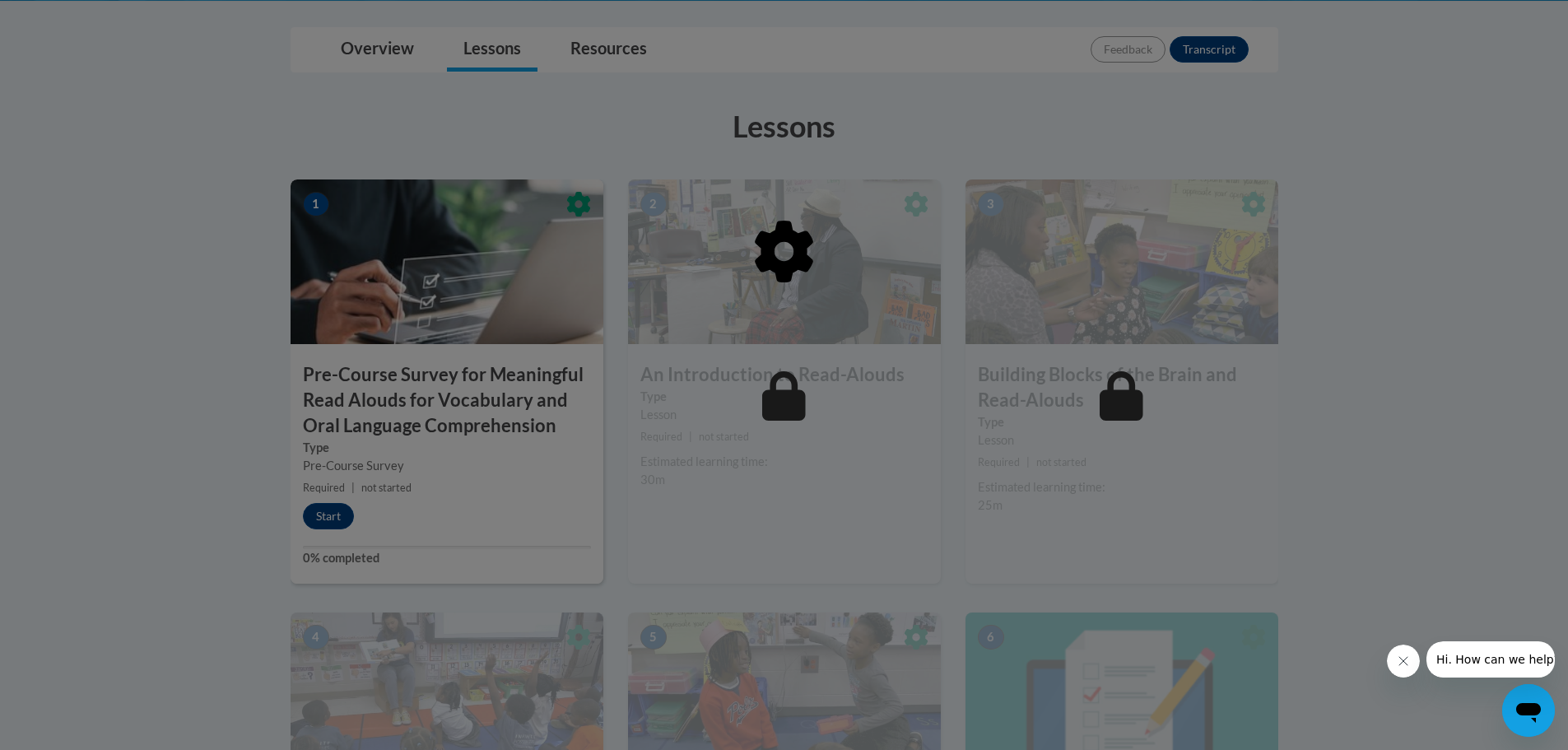
click at [342, 516] on div at bounding box center [784, 375] width 1568 height 750
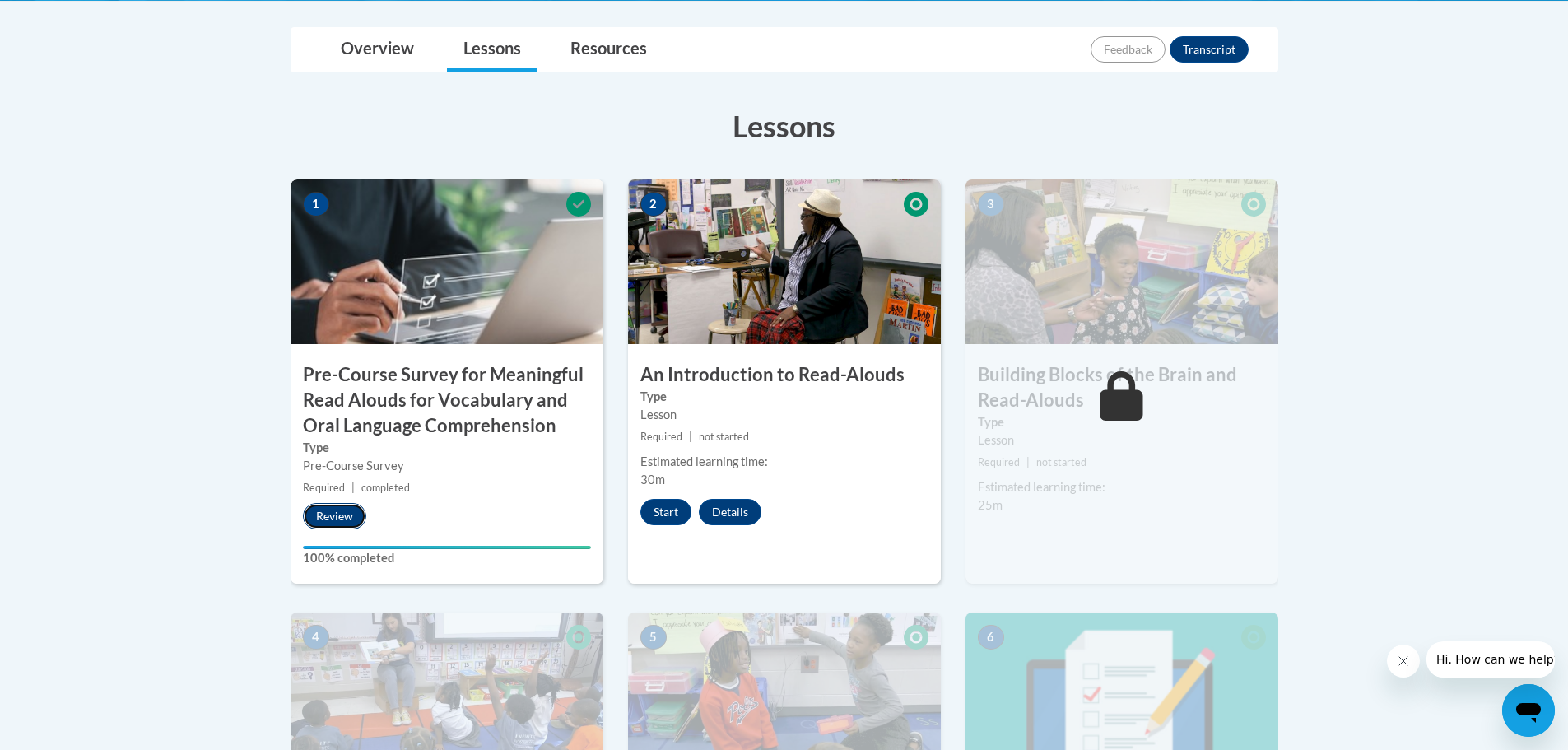
click at [328, 522] on button "Review" at bounding box center [334, 516] width 63 height 27
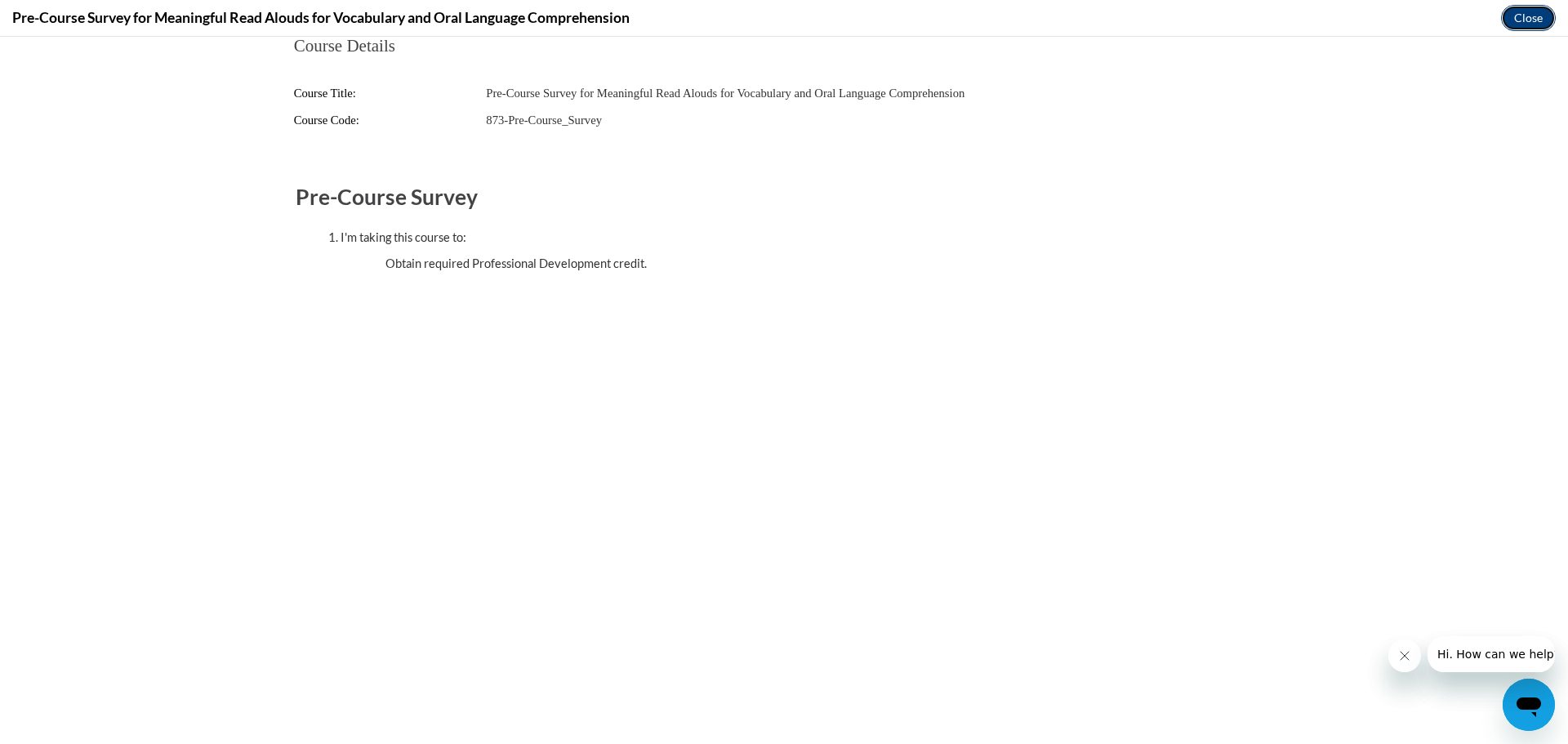
click at [1519, 21] on button "Close" at bounding box center [1528, 18] width 54 height 26
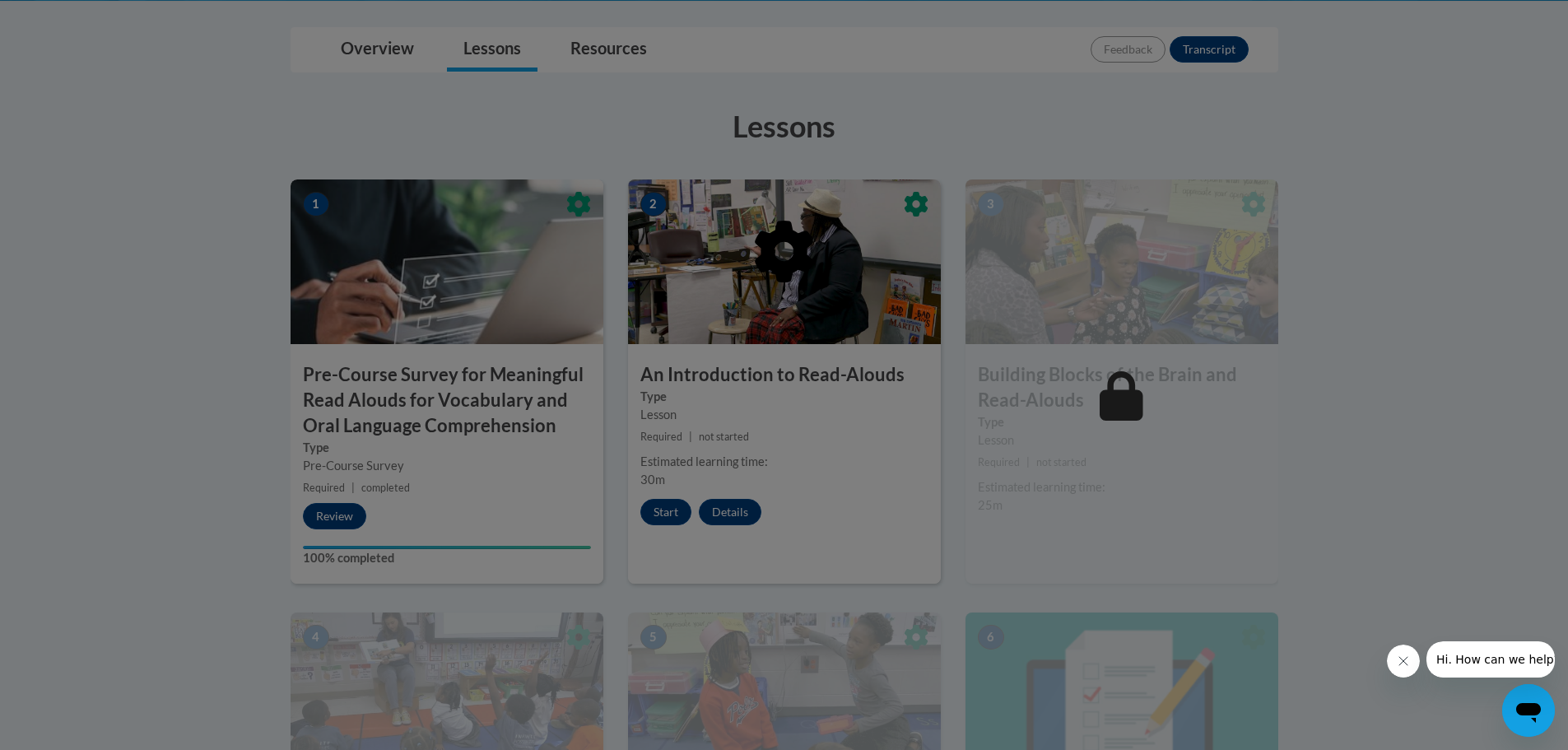
click at [668, 514] on div at bounding box center [784, 375] width 1568 height 750
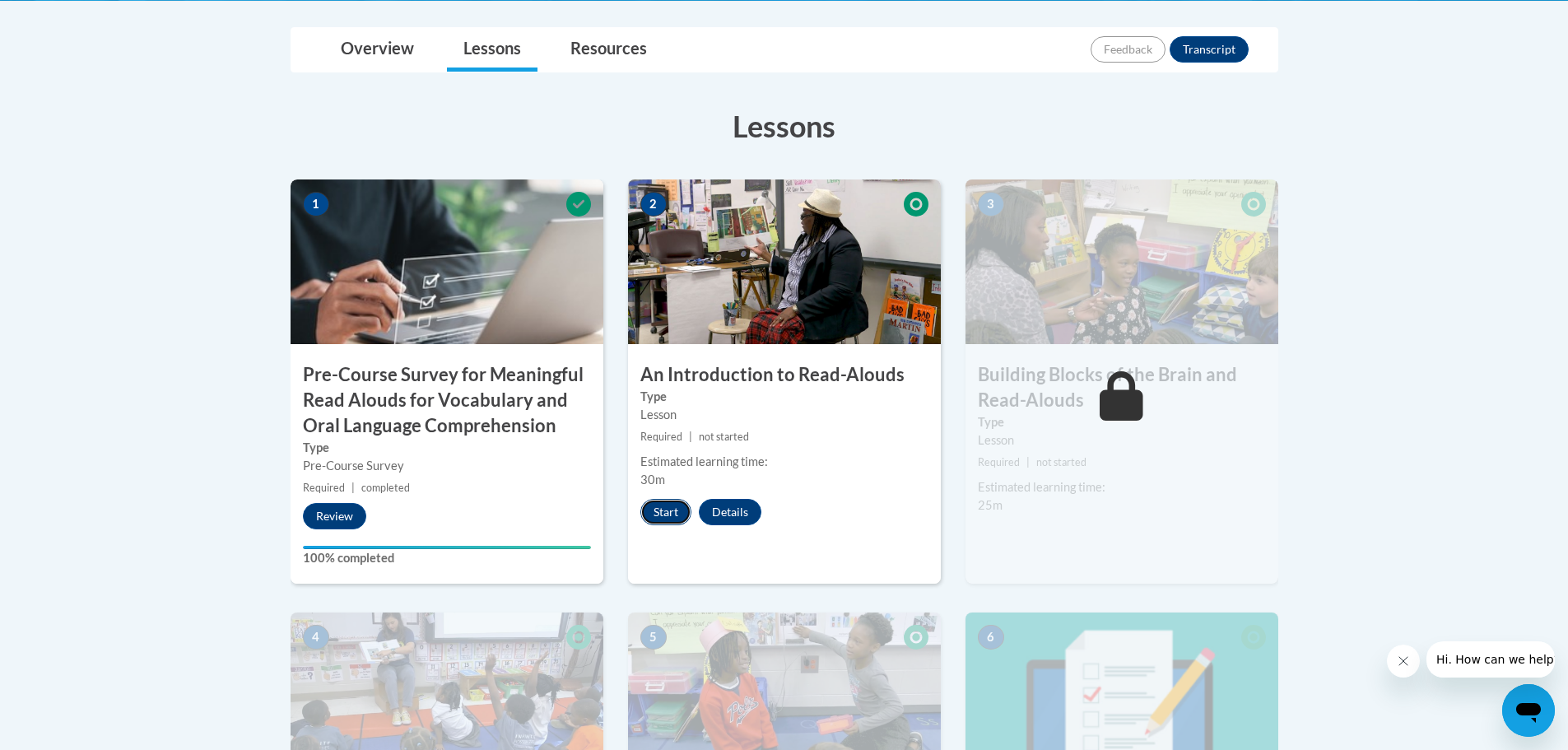
click at [666, 516] on button "Start" at bounding box center [665, 512] width 51 height 27
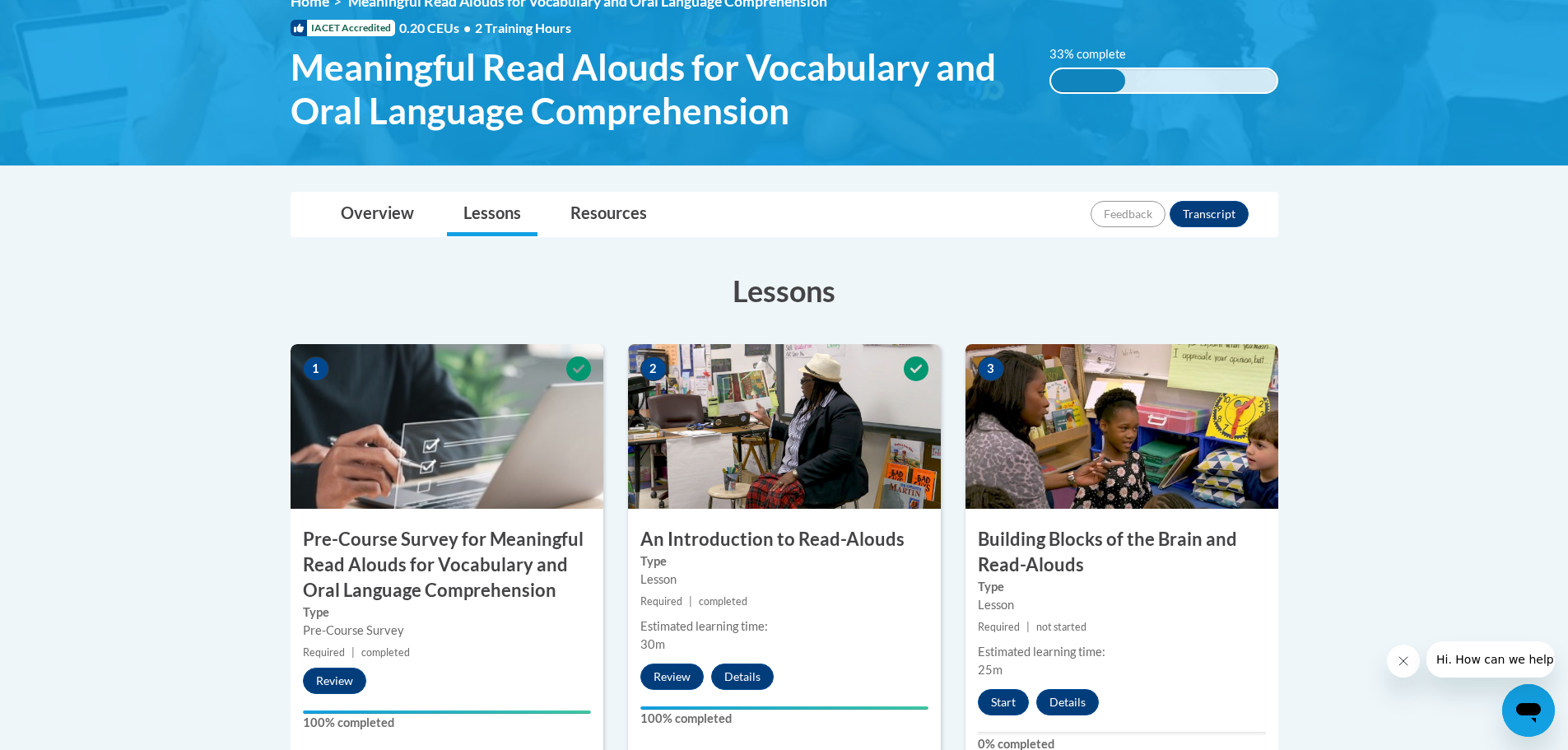
scroll to position [165, 0]
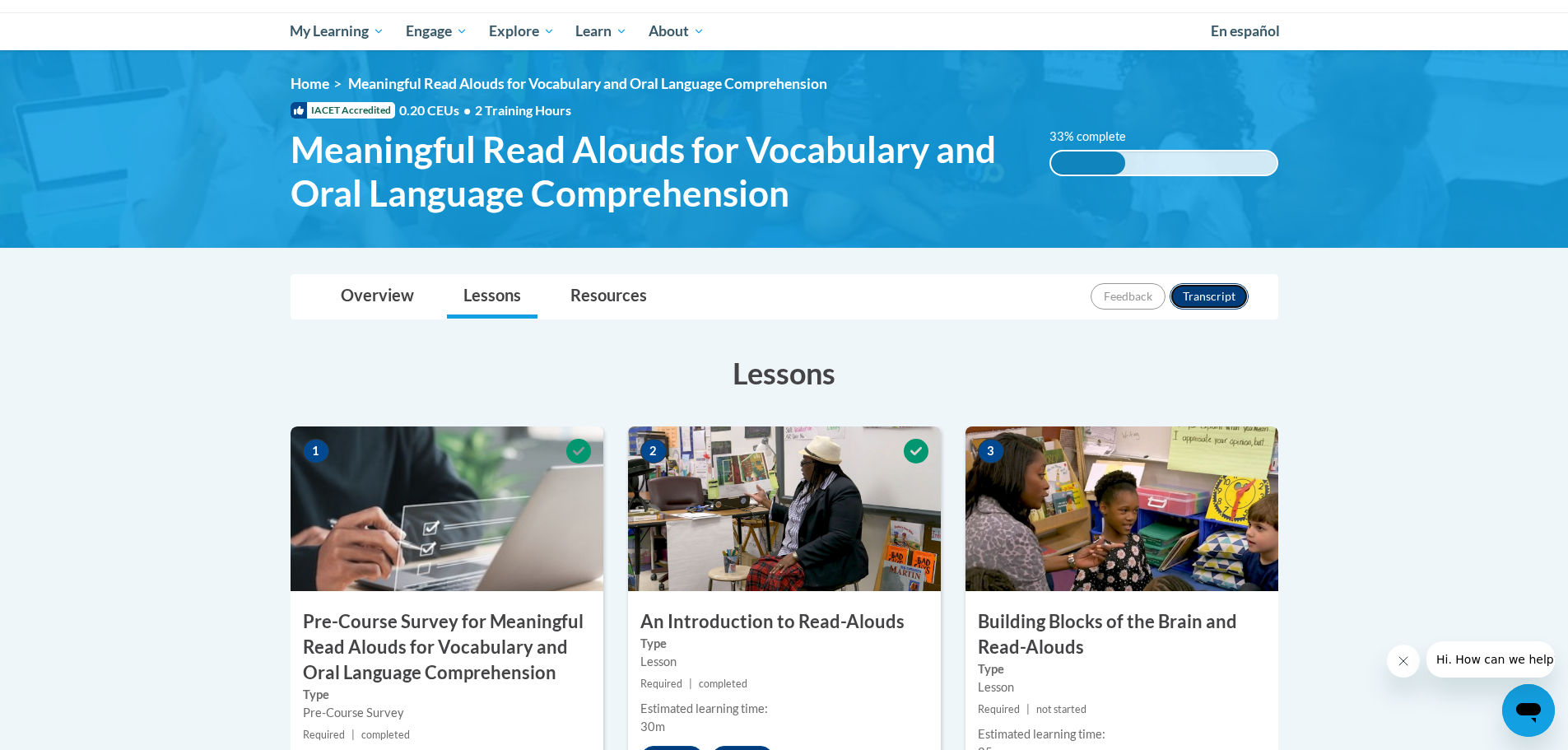
click at [1203, 297] on button "Transcript" at bounding box center [1209, 297] width 79 height 27
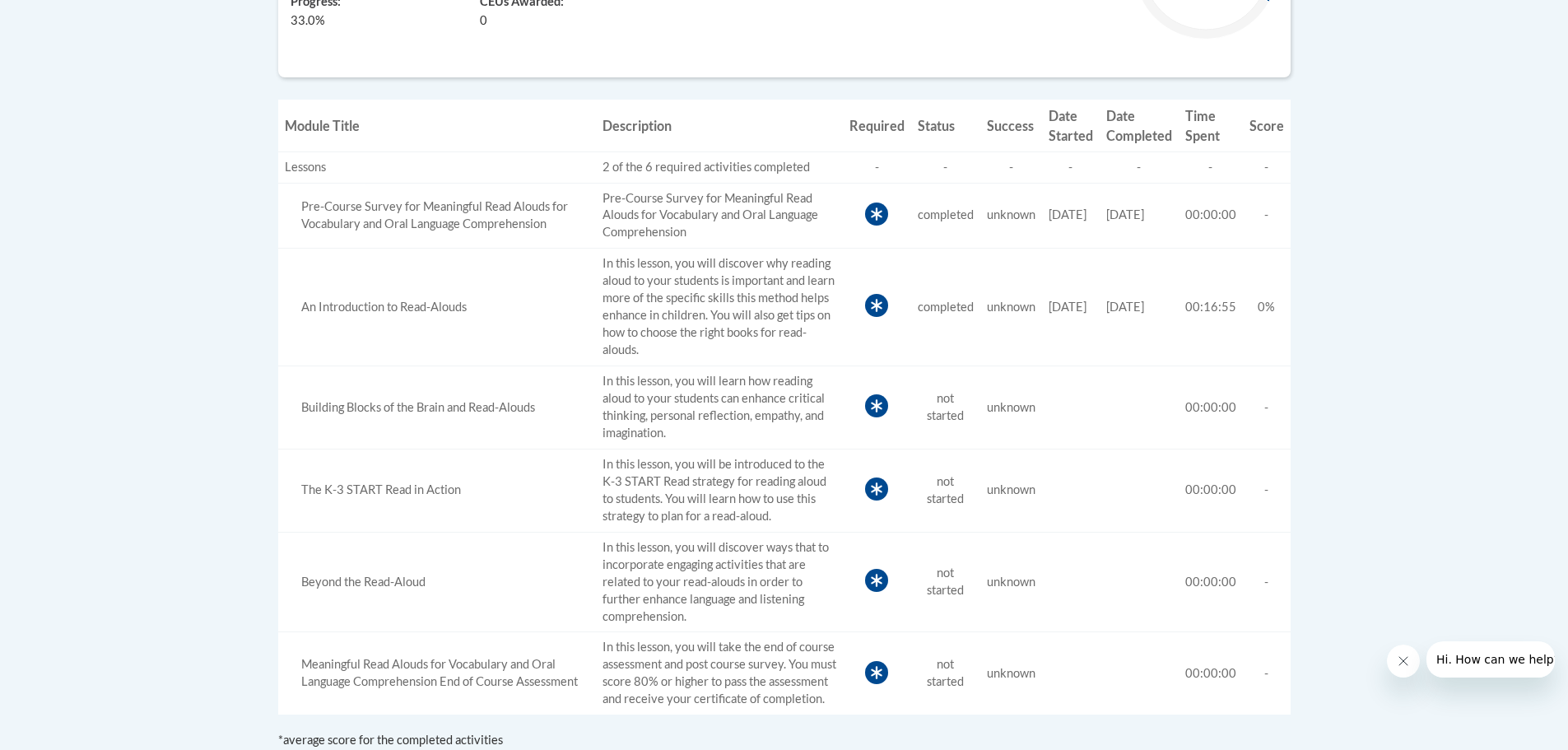
scroll to position [494, 0]
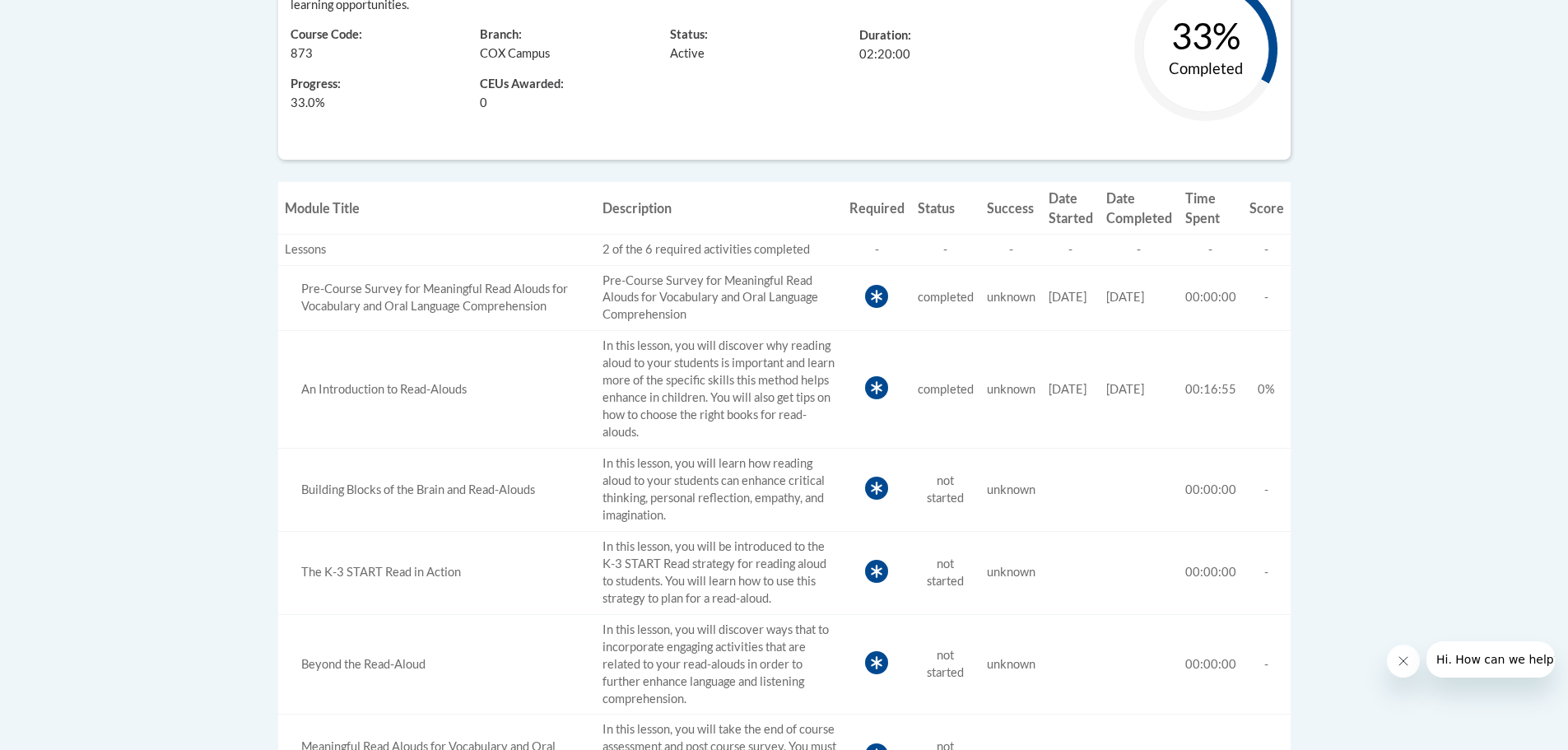
click at [865, 491] on icon at bounding box center [876, 488] width 23 height 23
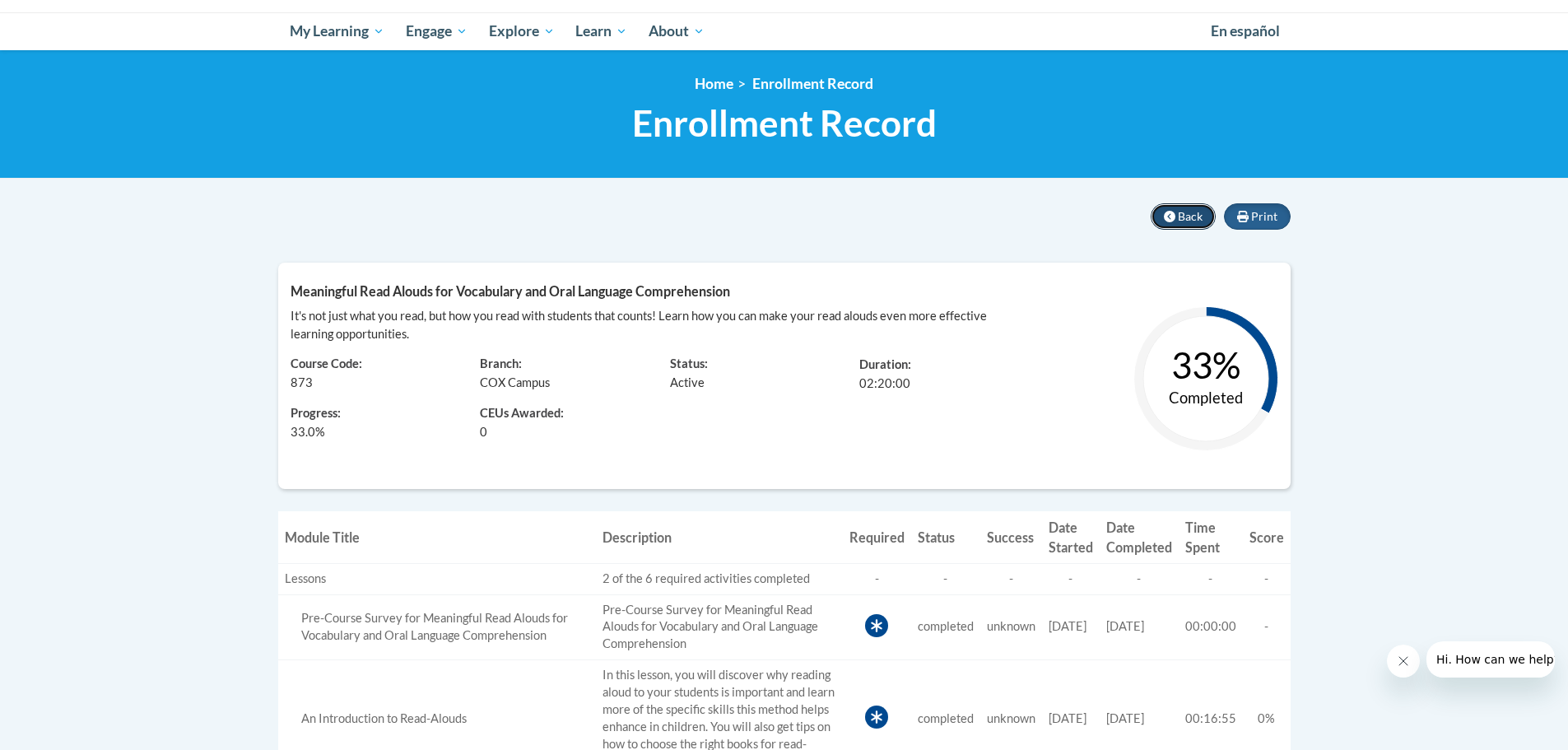
click at [1166, 215] on icon at bounding box center [1170, 216] width 12 height 12
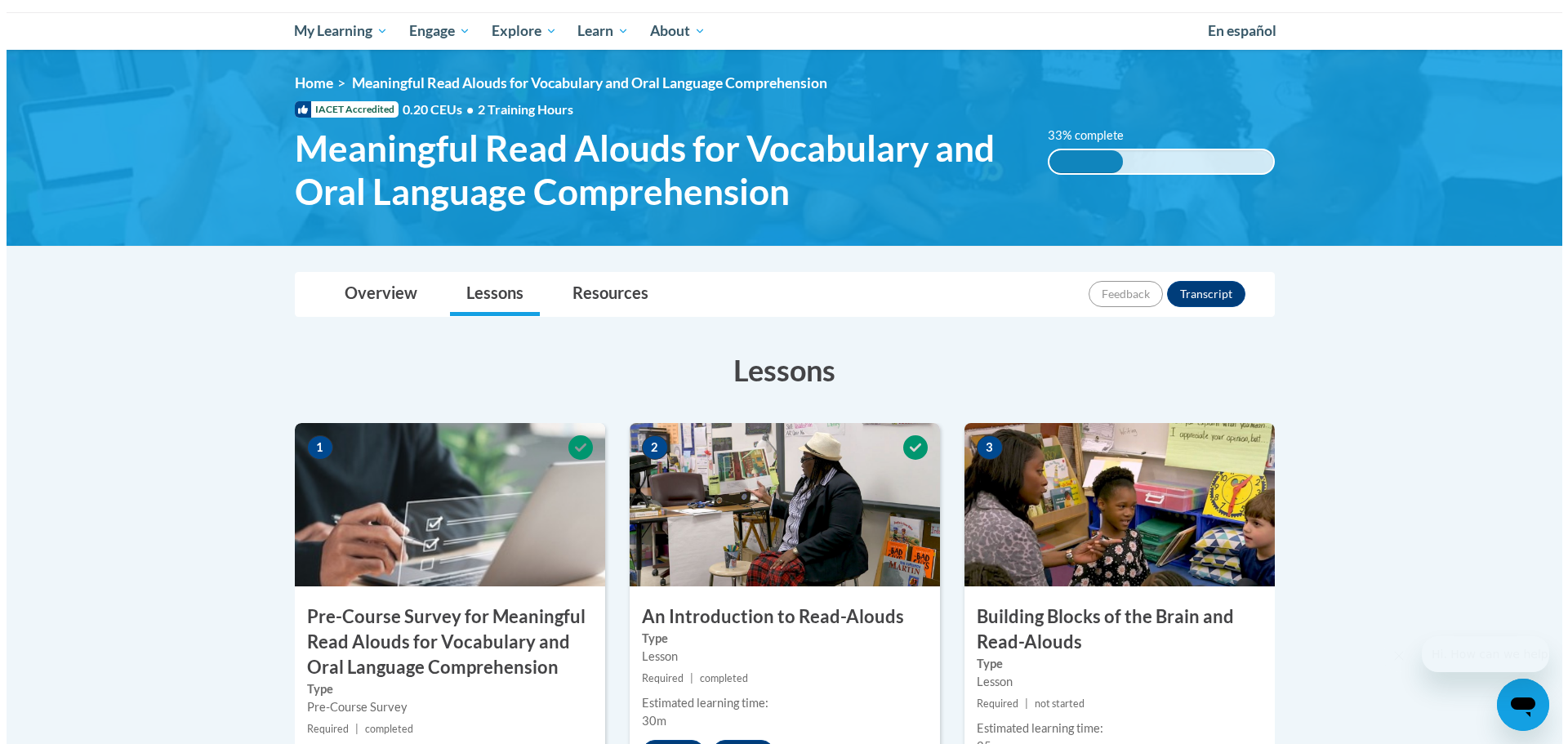
scroll to position [327, 0]
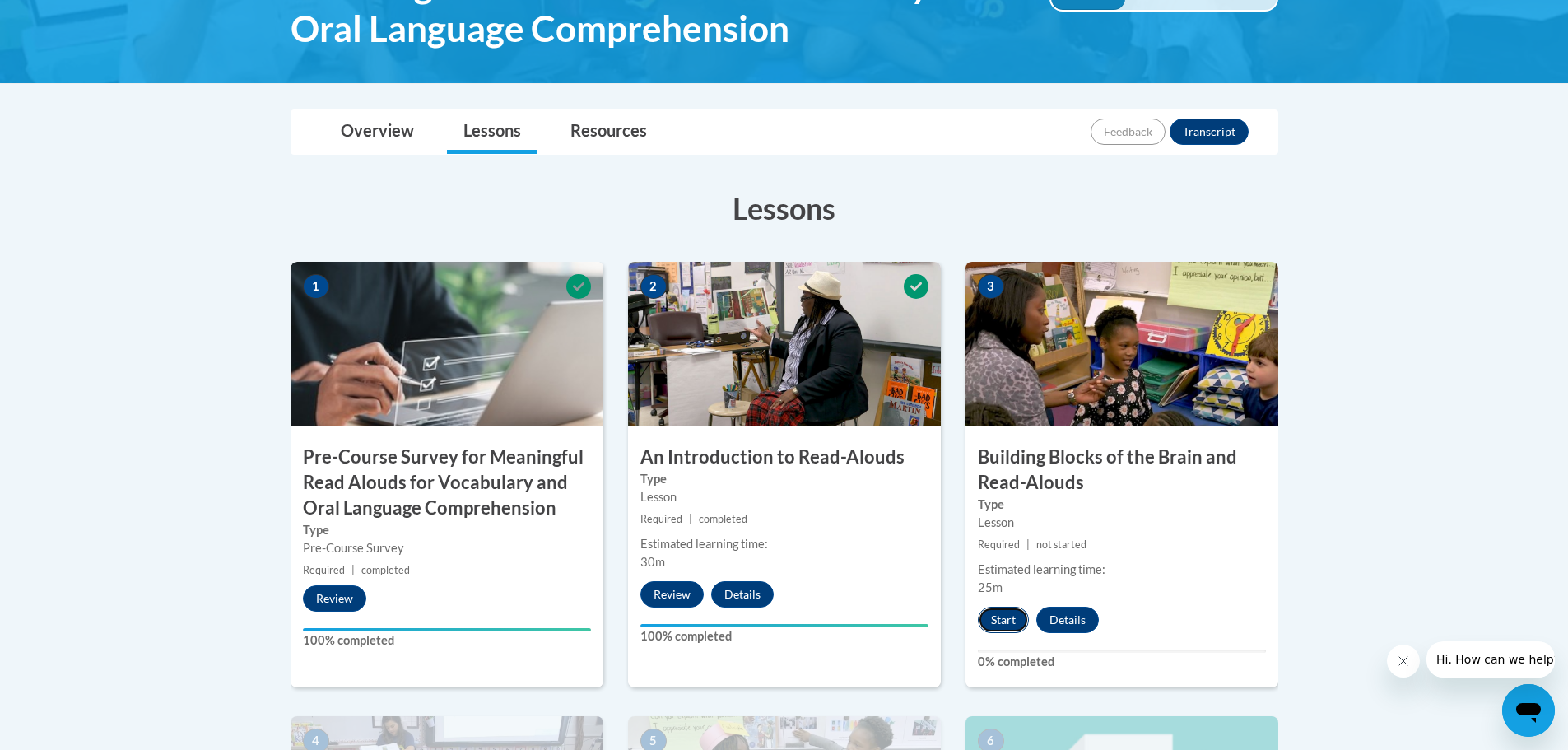
click at [1008, 625] on button "Start" at bounding box center [1003, 620] width 51 height 27
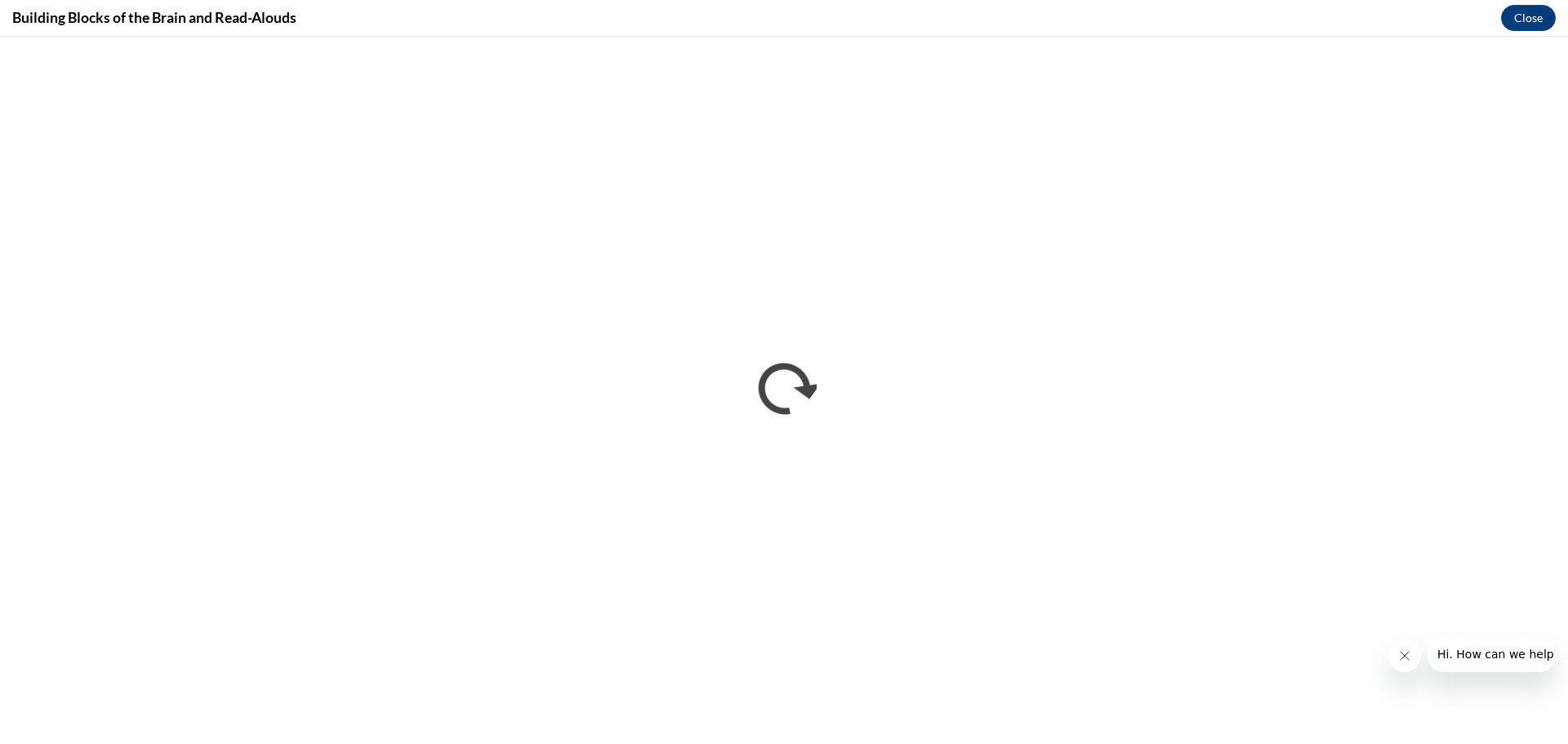
scroll to position [0, 0]
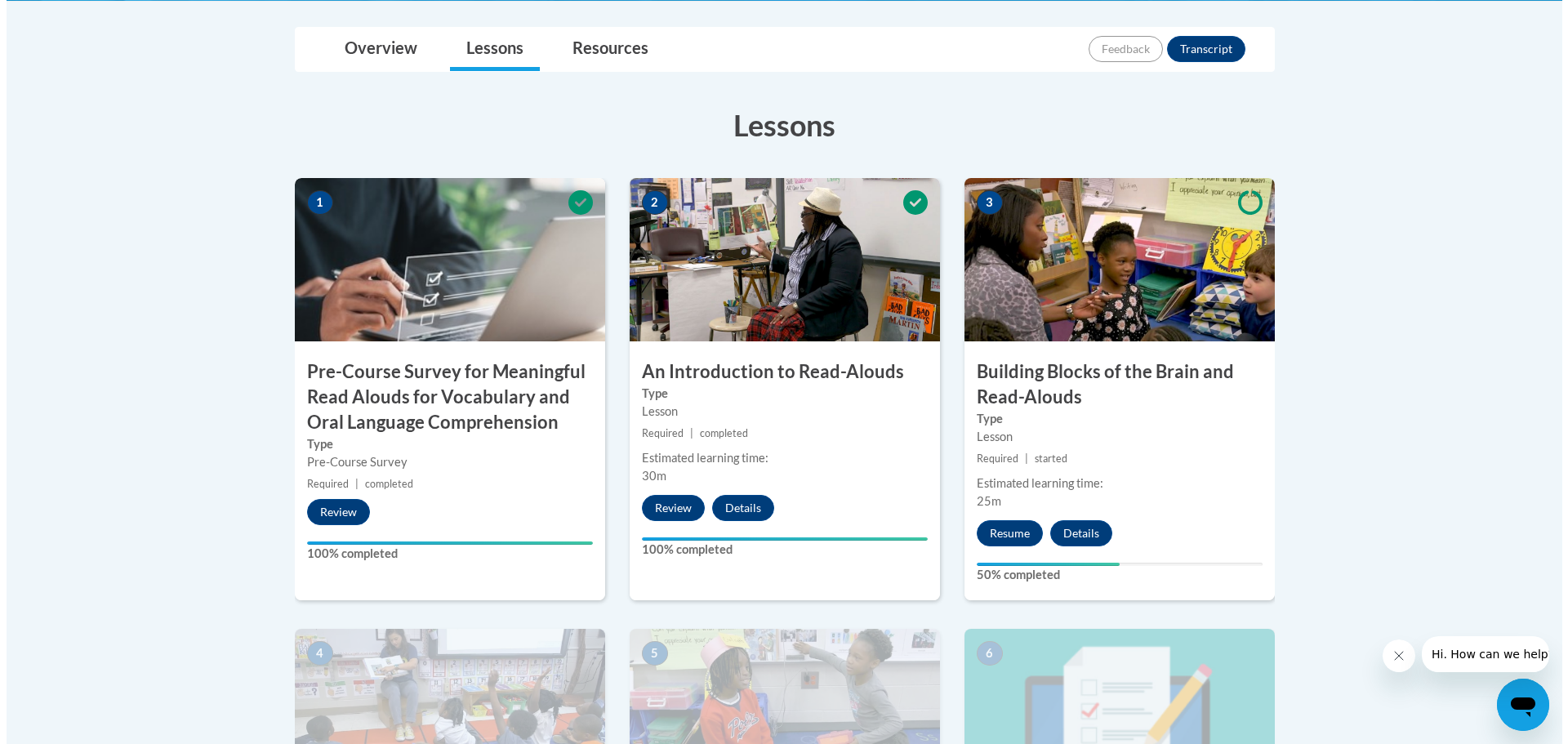
scroll to position [490, 0]
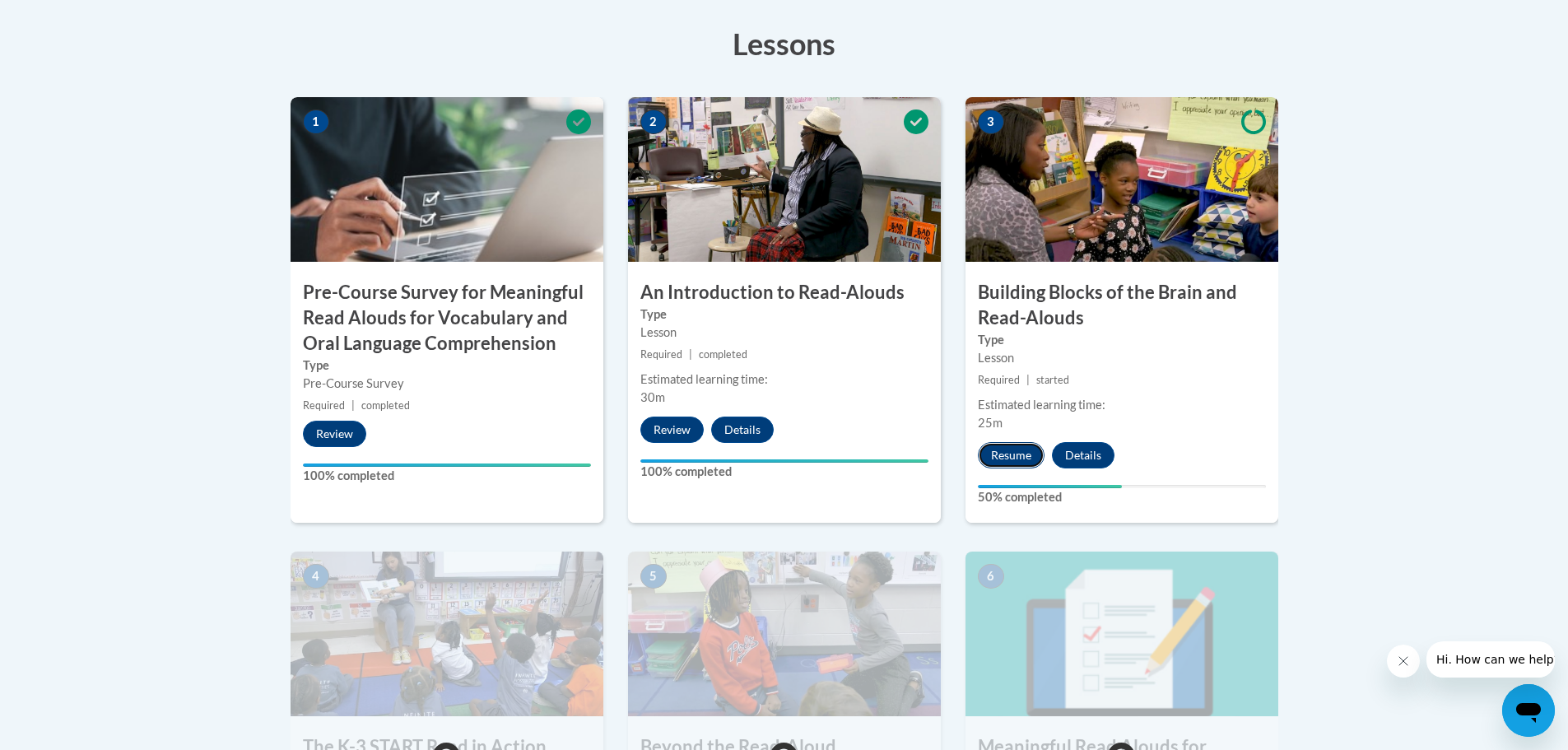
click at [1018, 453] on button "Resume" at bounding box center [1011, 456] width 67 height 27
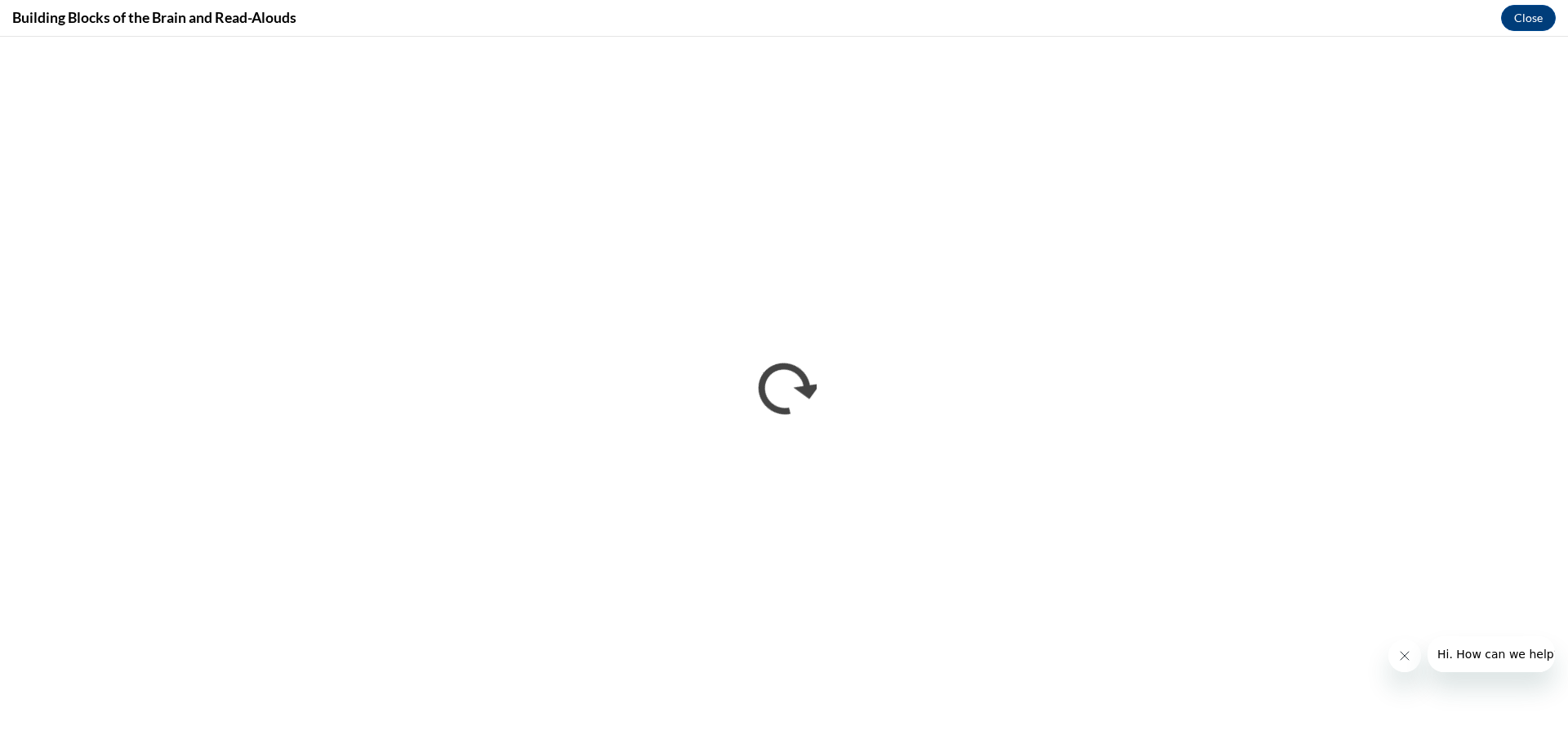
scroll to position [0, 0]
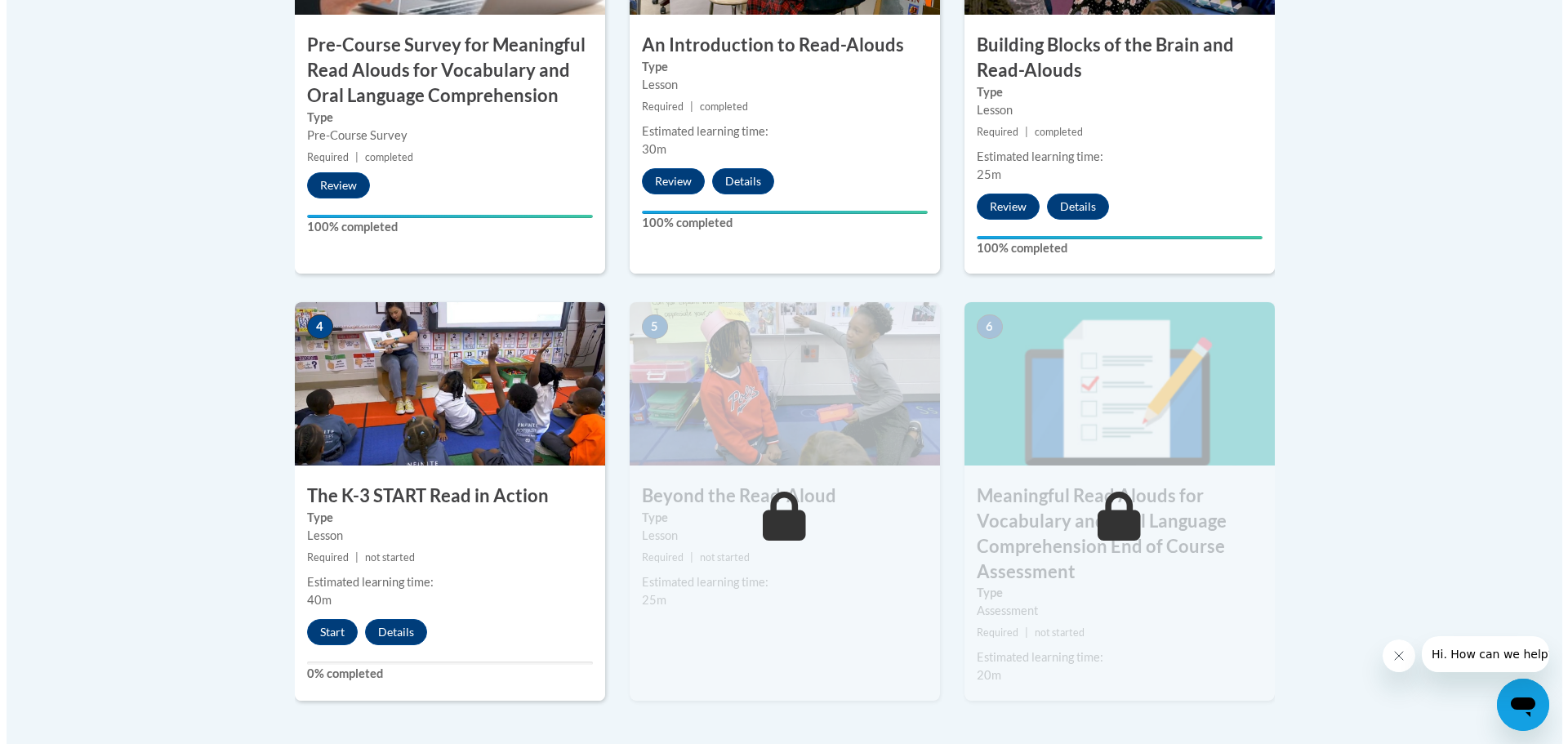
scroll to position [817, 0]
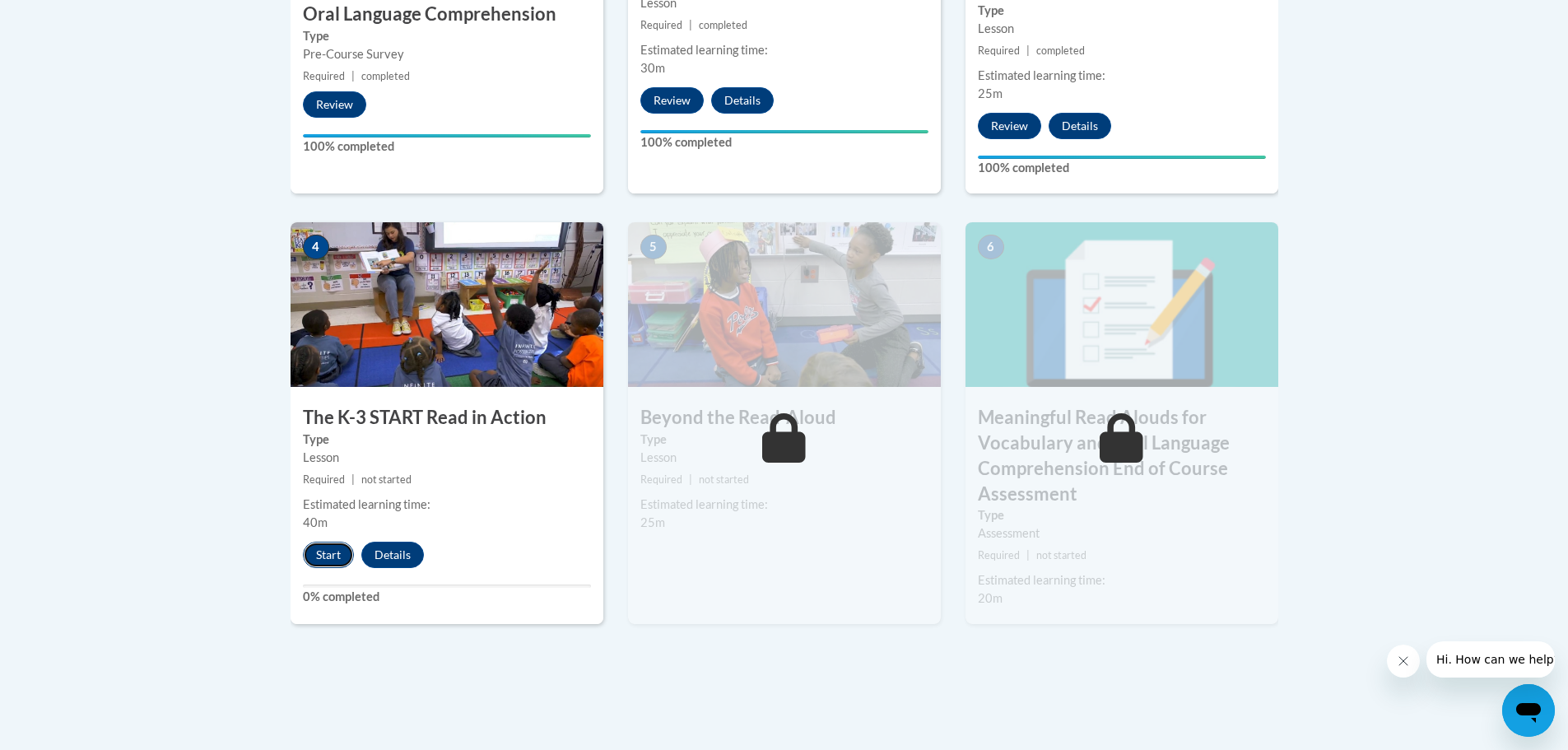
click at [322, 555] on button "Start" at bounding box center [328, 555] width 51 height 27
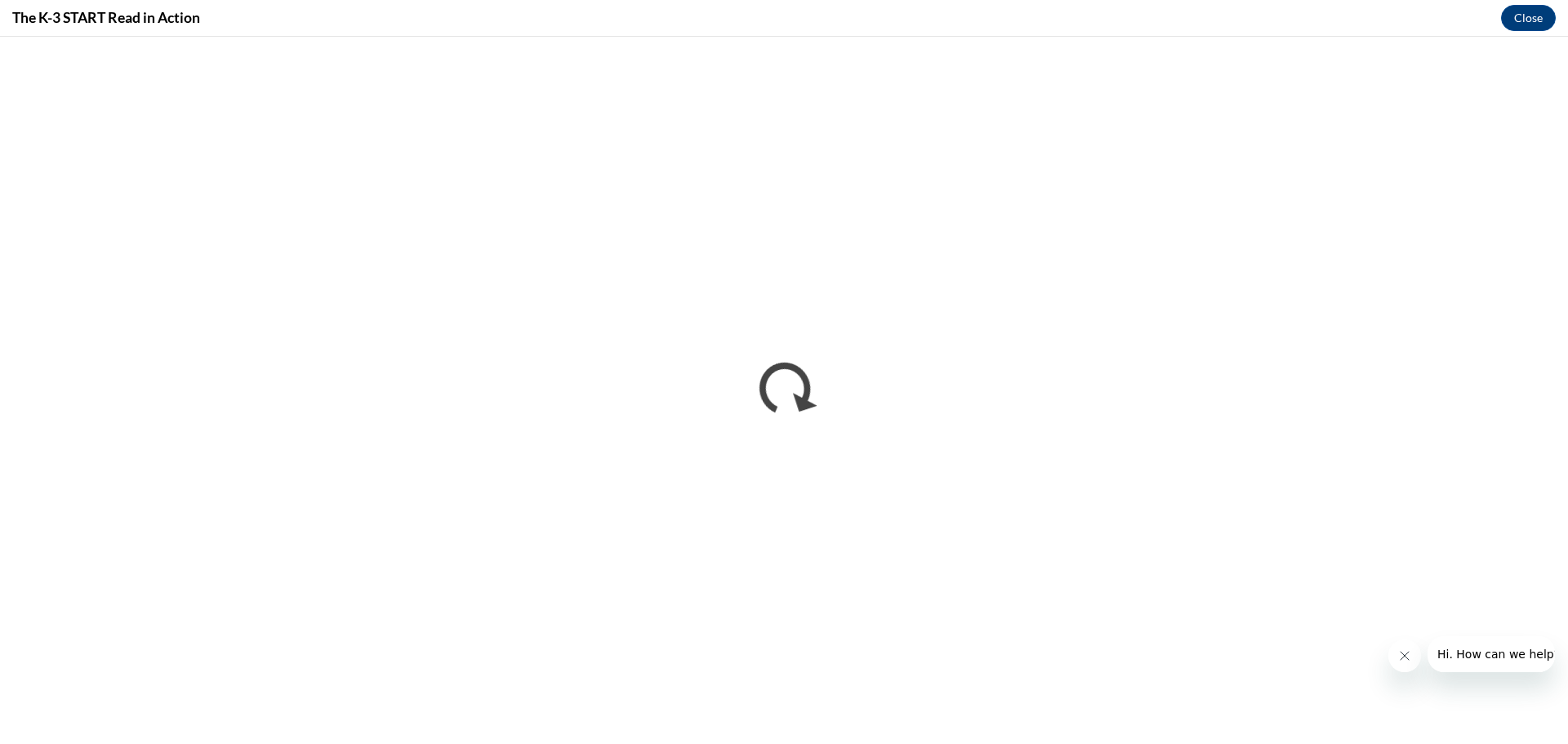
scroll to position [0, 0]
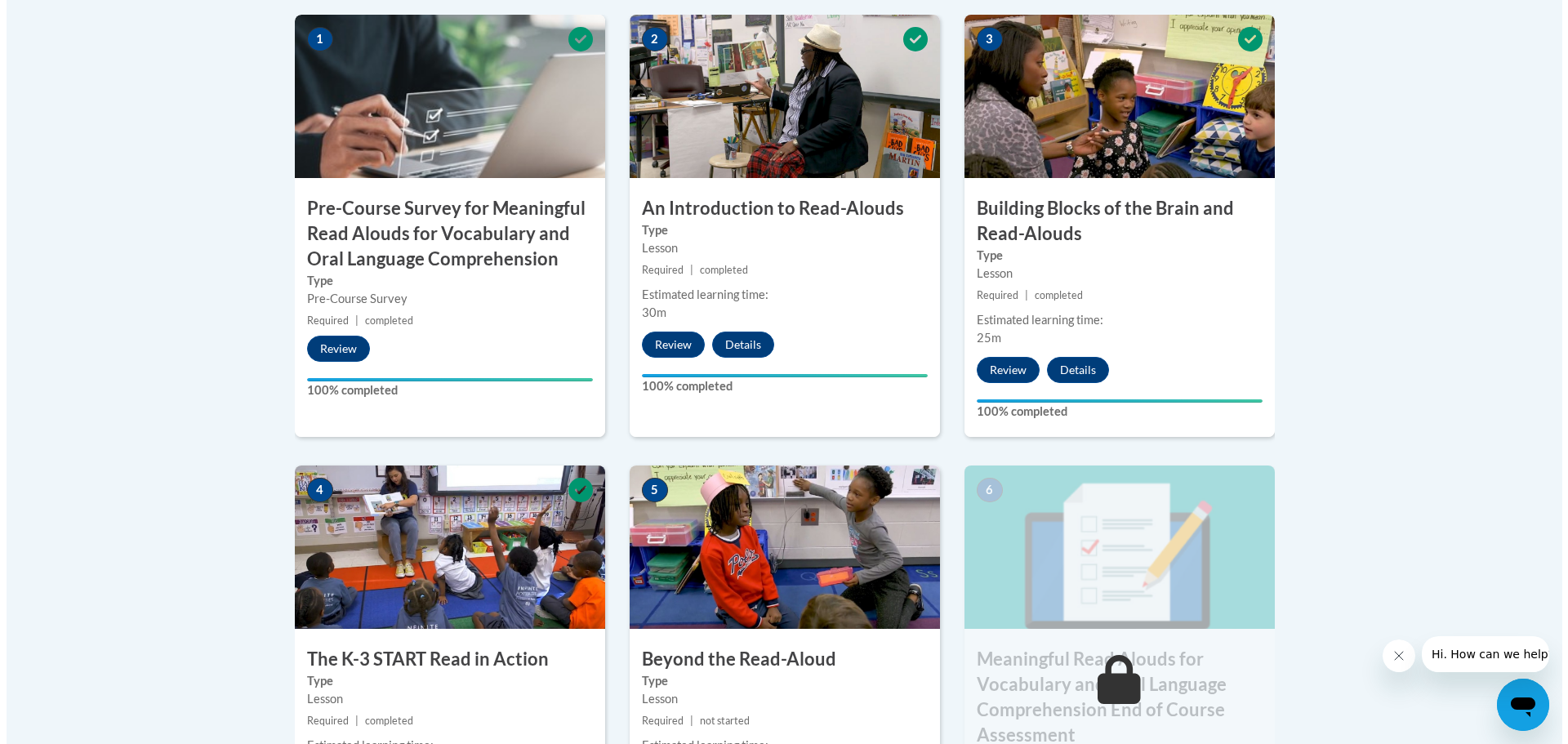
scroll to position [817, 0]
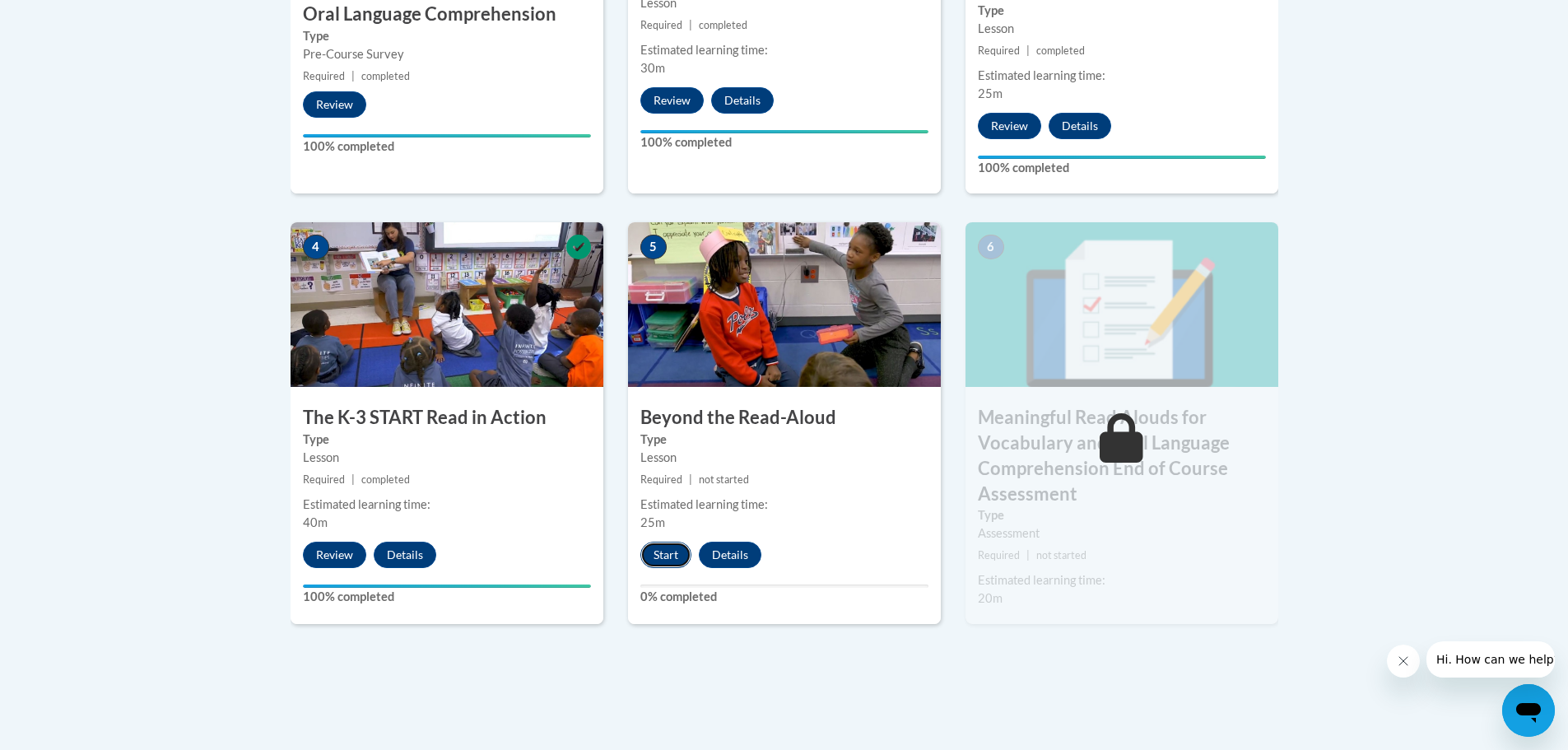
click at [668, 555] on button "Start" at bounding box center [665, 555] width 51 height 27
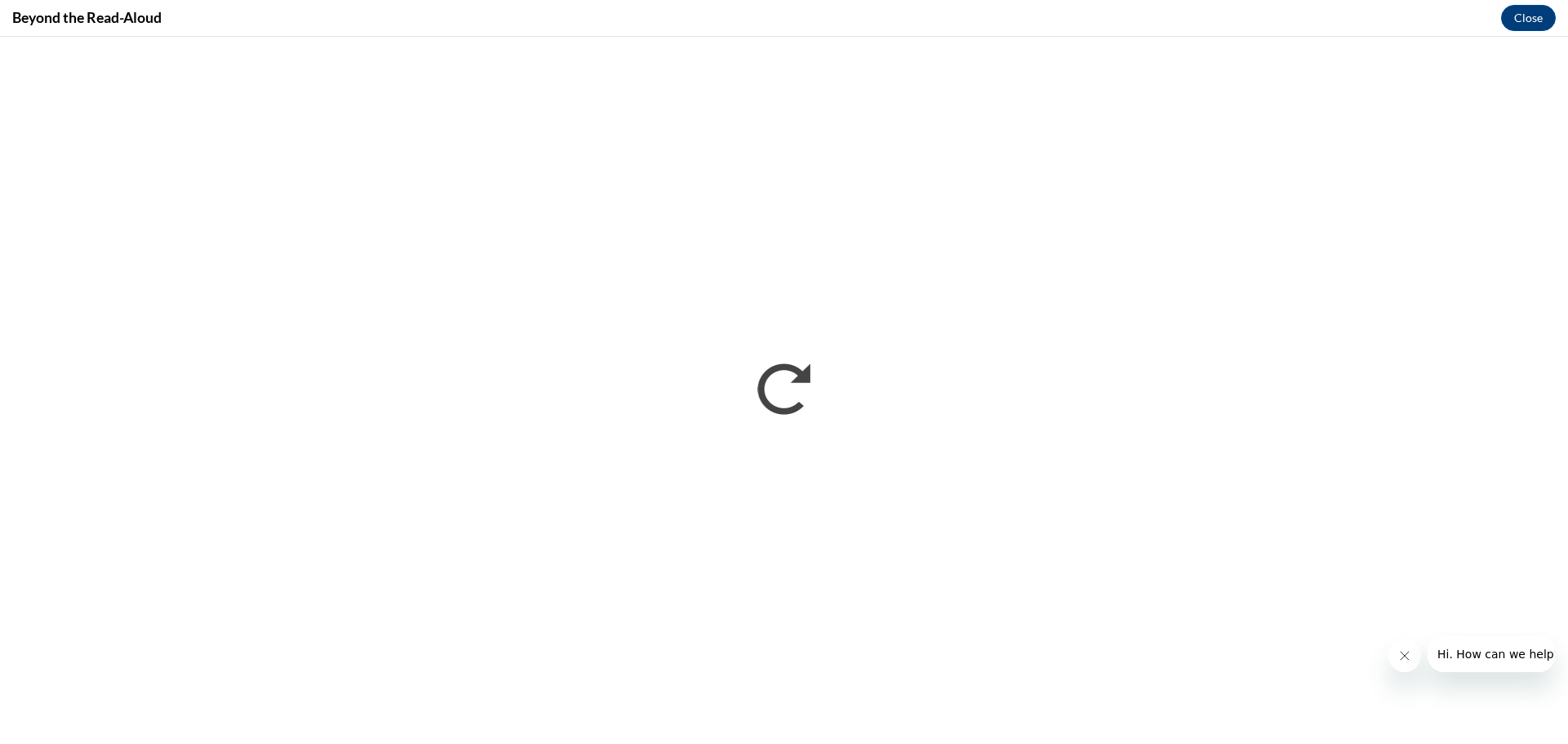
scroll to position [0, 0]
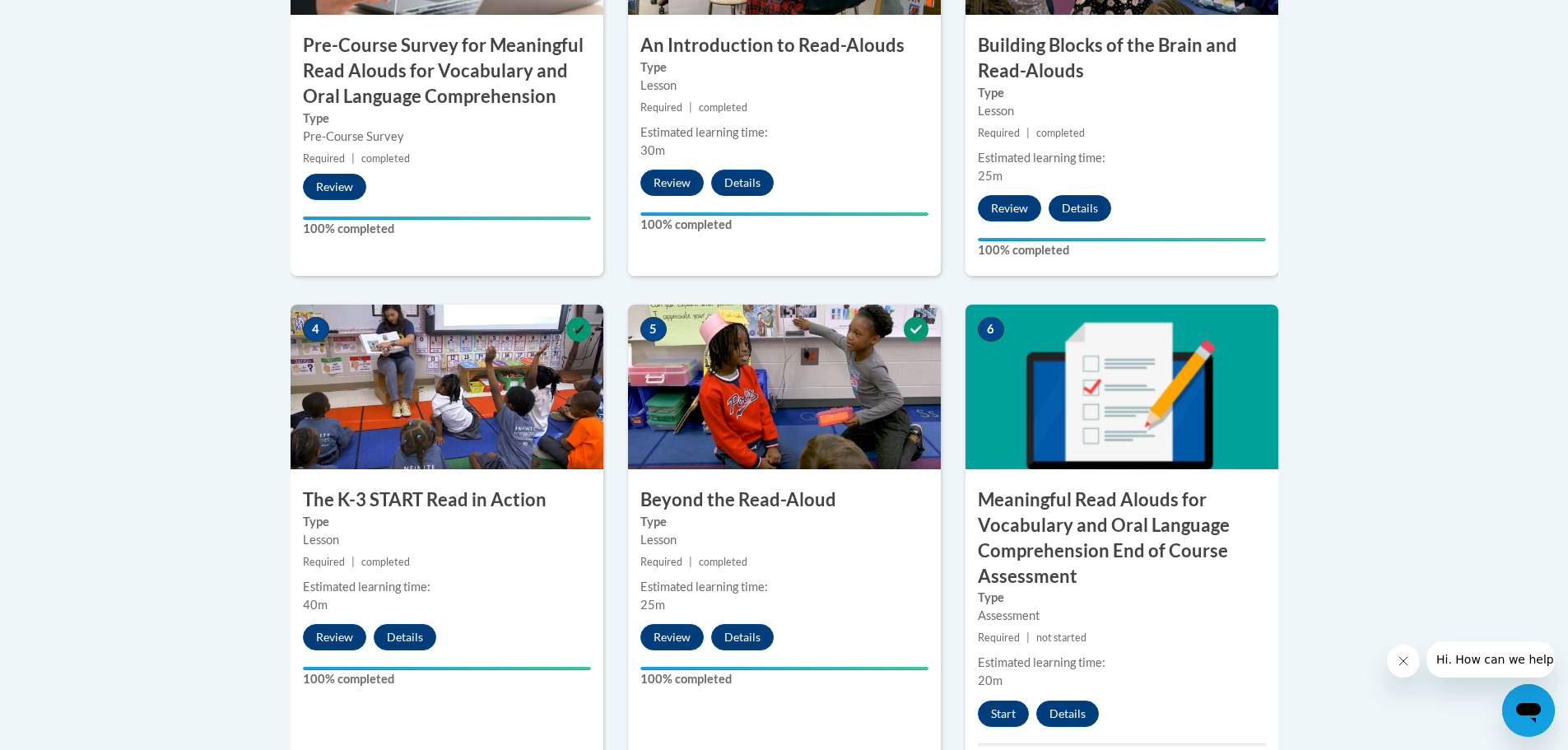
scroll to position [905, 0]
